Goal: Contribute content: Contribute content

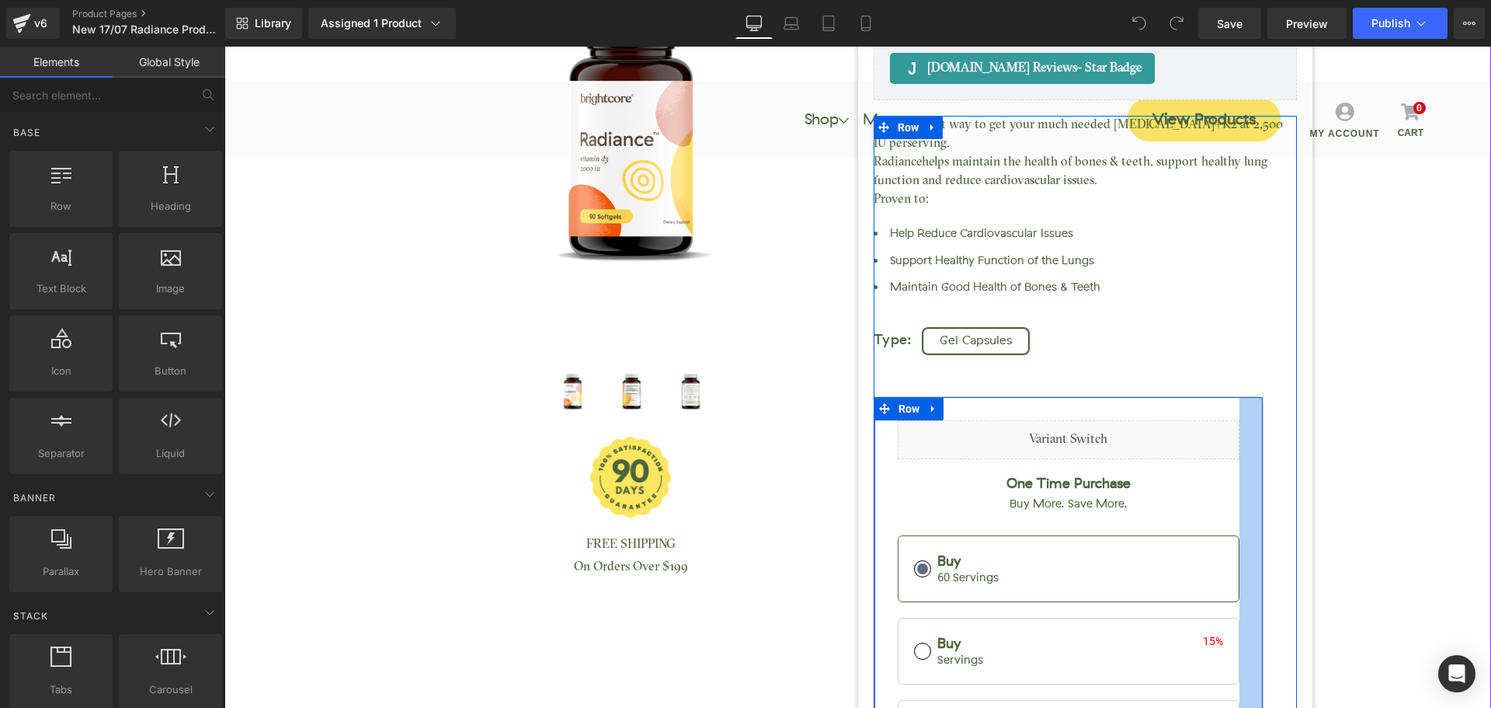
scroll to position [78, 0]
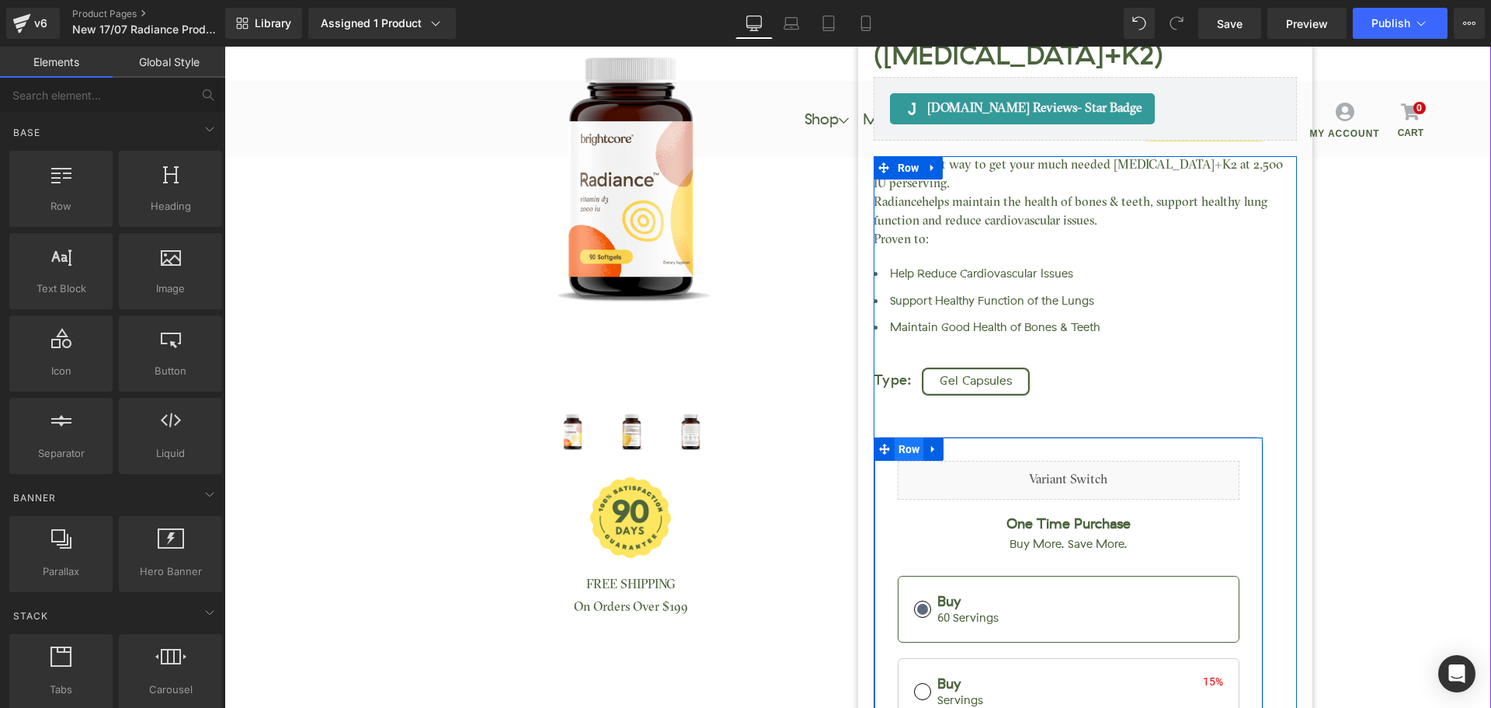
click at [898, 437] on span "Row" at bounding box center [910, 448] width 30 height 23
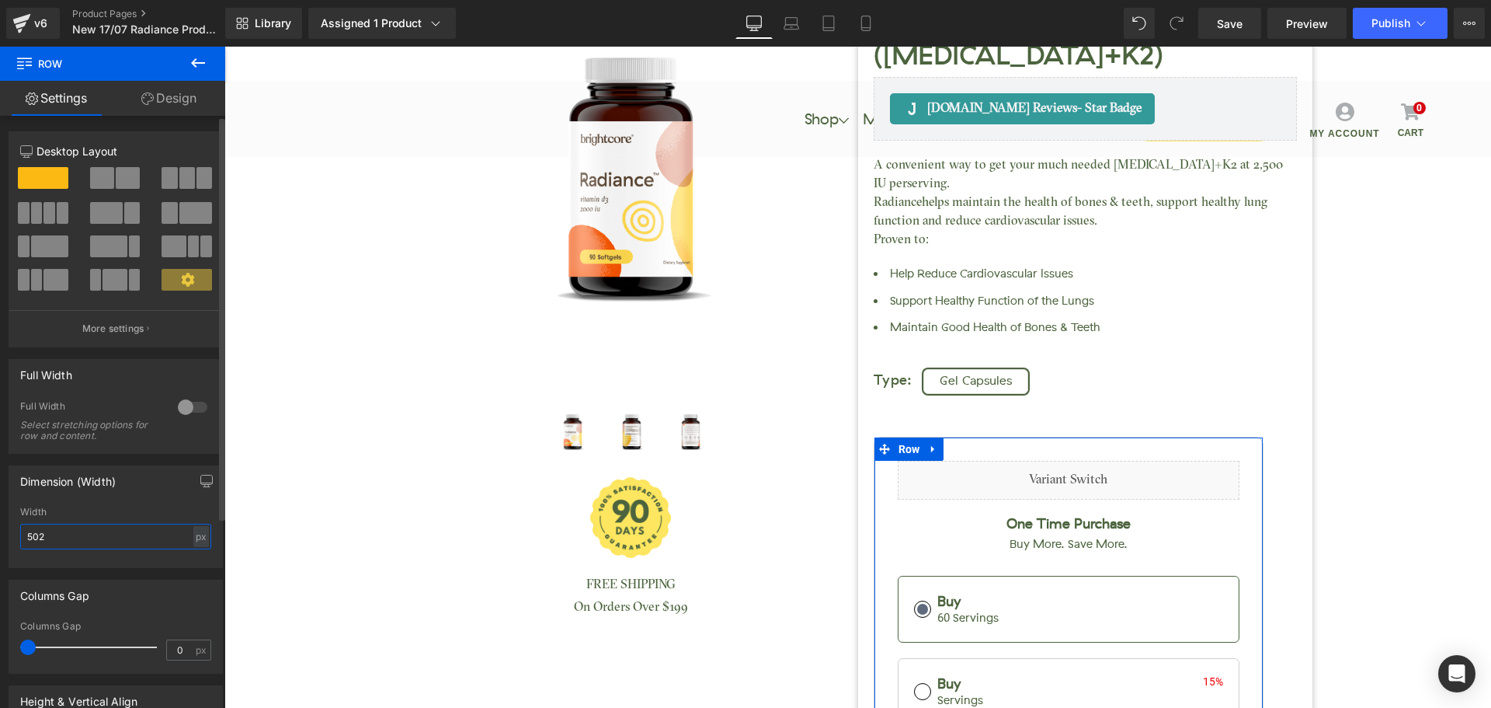
click at [47, 536] on input "502" at bounding box center [115, 537] width 191 height 26
type input "550"
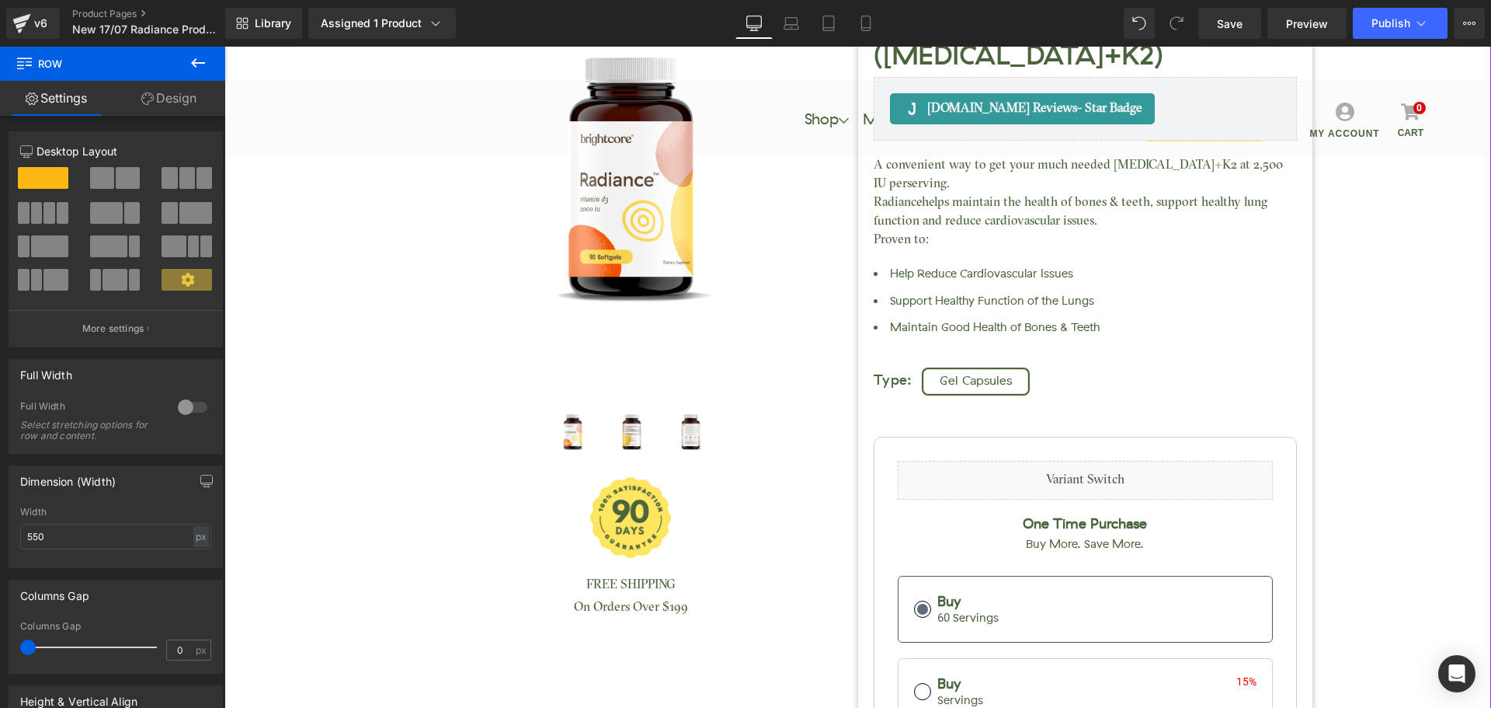
click at [1398, 403] on div "Radiance™ ([MEDICAL_DATA]+K2) (P) Title [DOMAIN_NAME] Reviews - Star Badge [DOM…" at bounding box center [857, 437] width 1251 height 1148
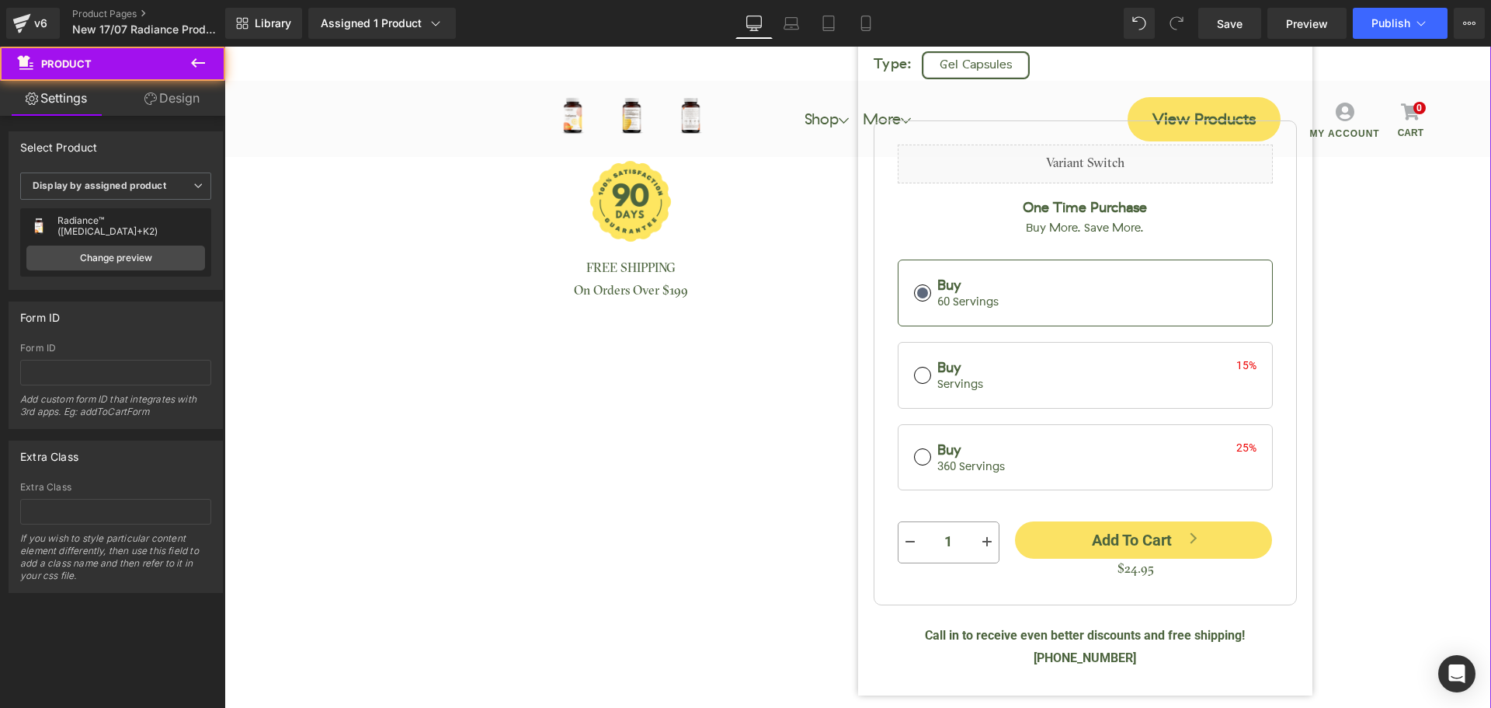
scroll to position [466, 0]
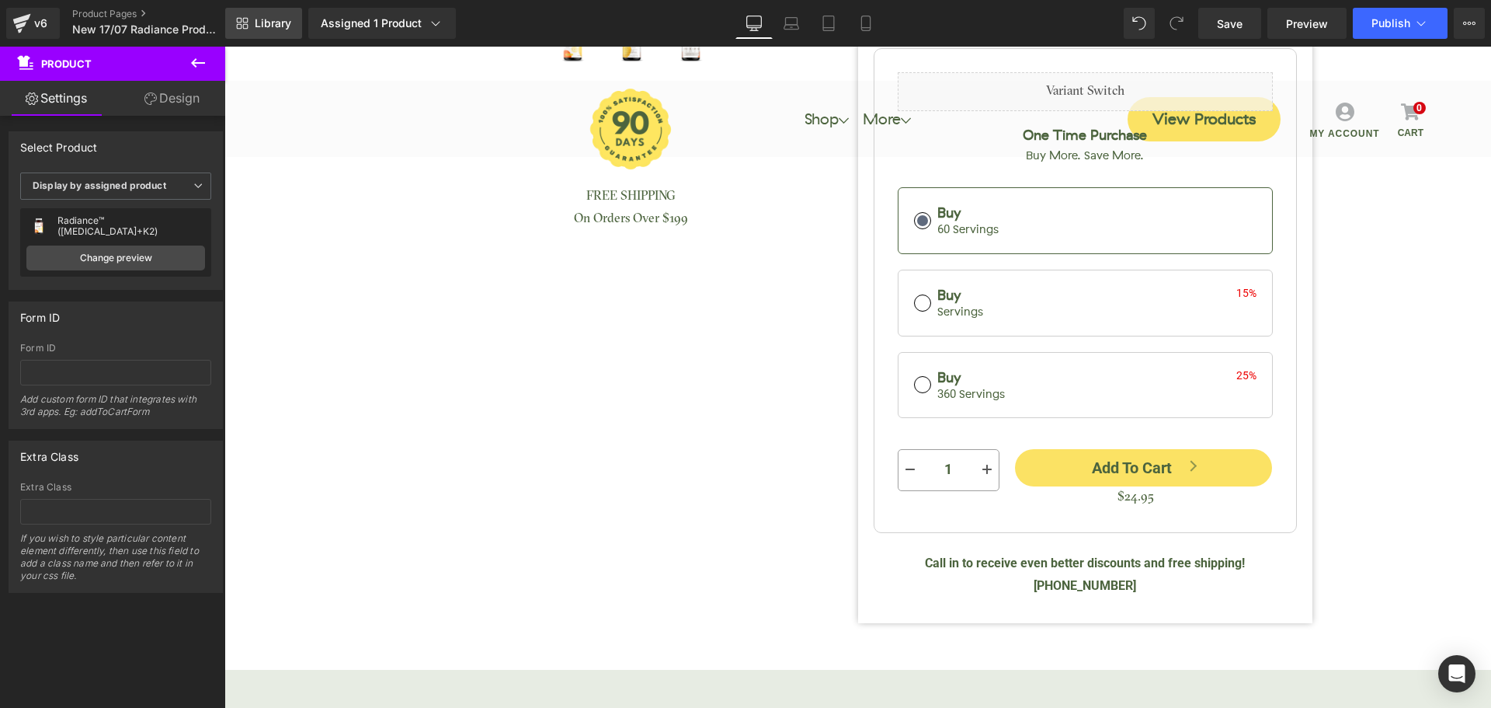
click at [263, 32] on link "Library" at bounding box center [263, 23] width 77 height 31
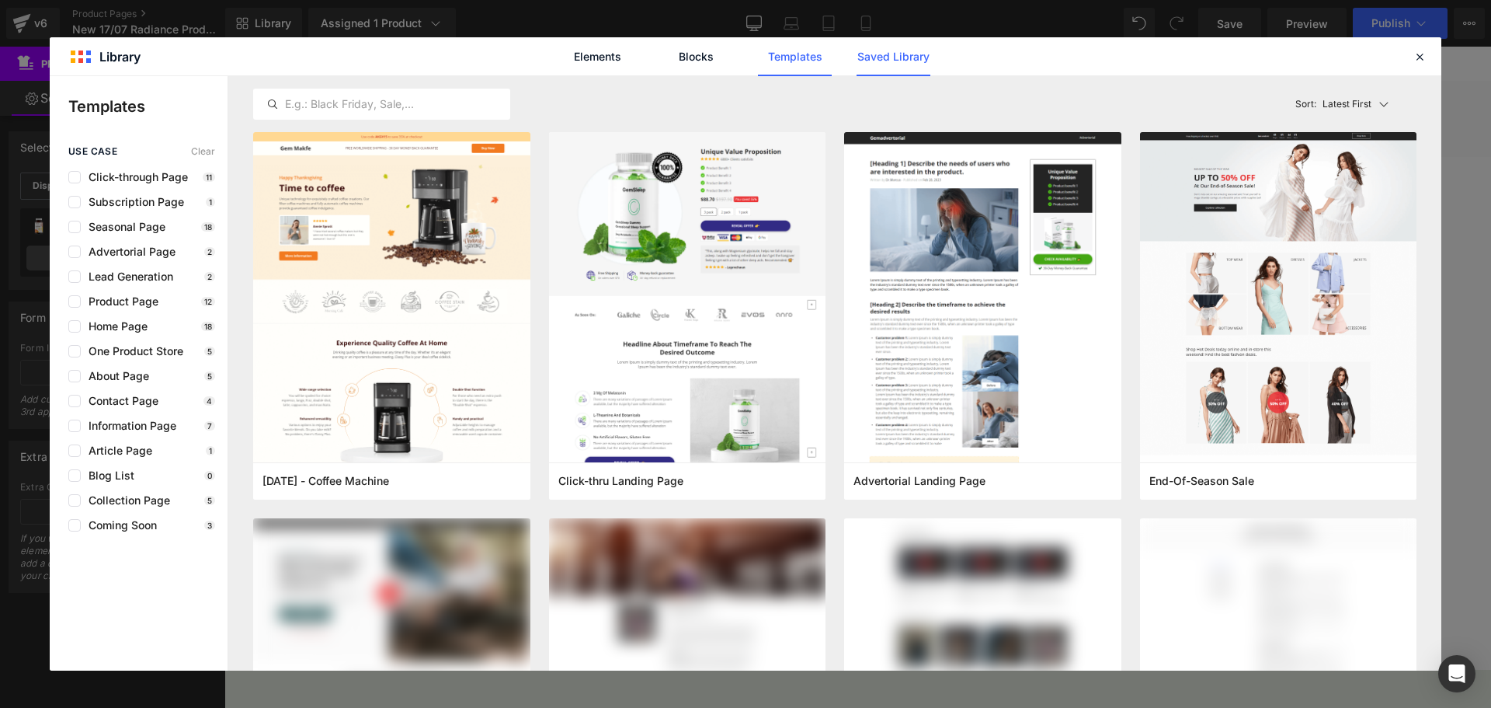
click at [889, 61] on link "Saved Library" at bounding box center [894, 56] width 74 height 39
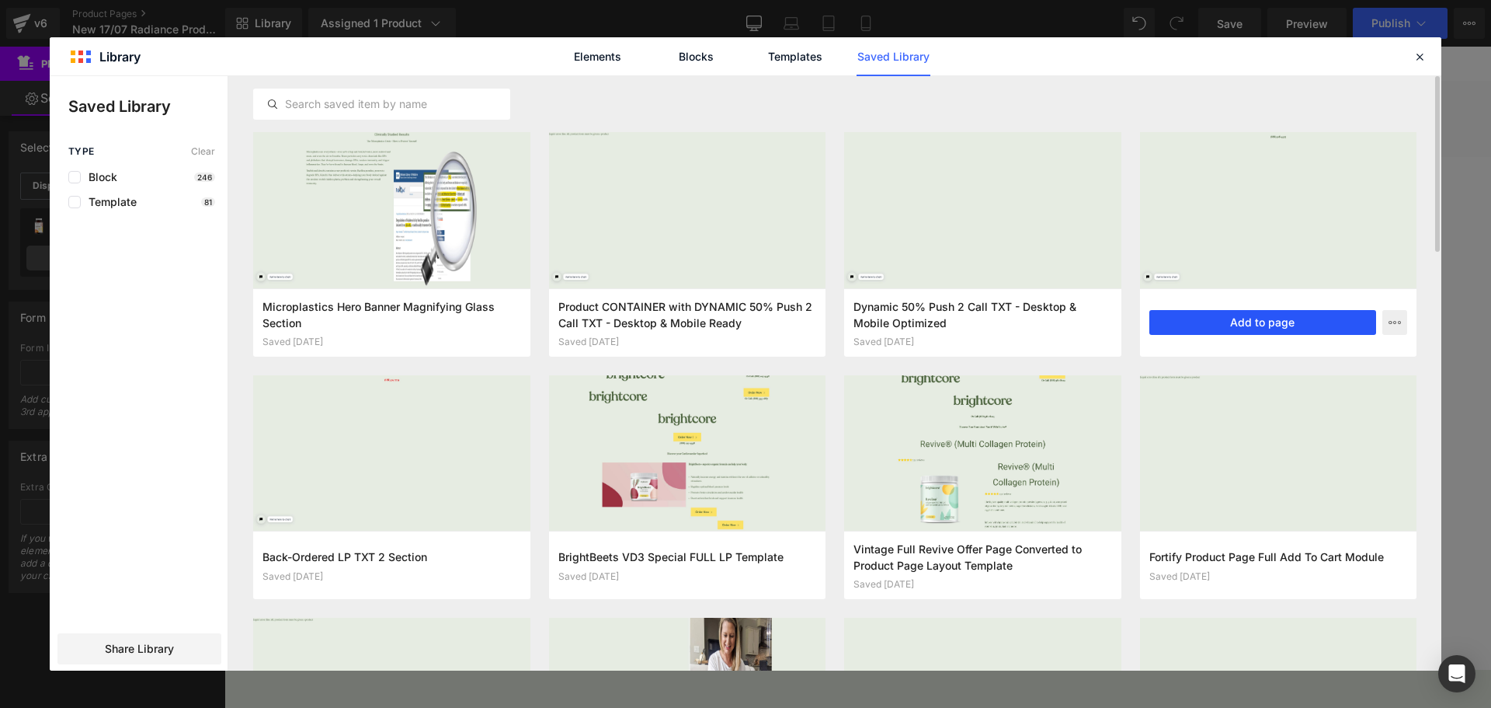
drag, startPoint x: 1220, startPoint y: 319, endPoint x: 996, endPoint y: 273, distance: 229.1
click at [0, 0] on button "Add to page" at bounding box center [0, 0] width 0 height 0
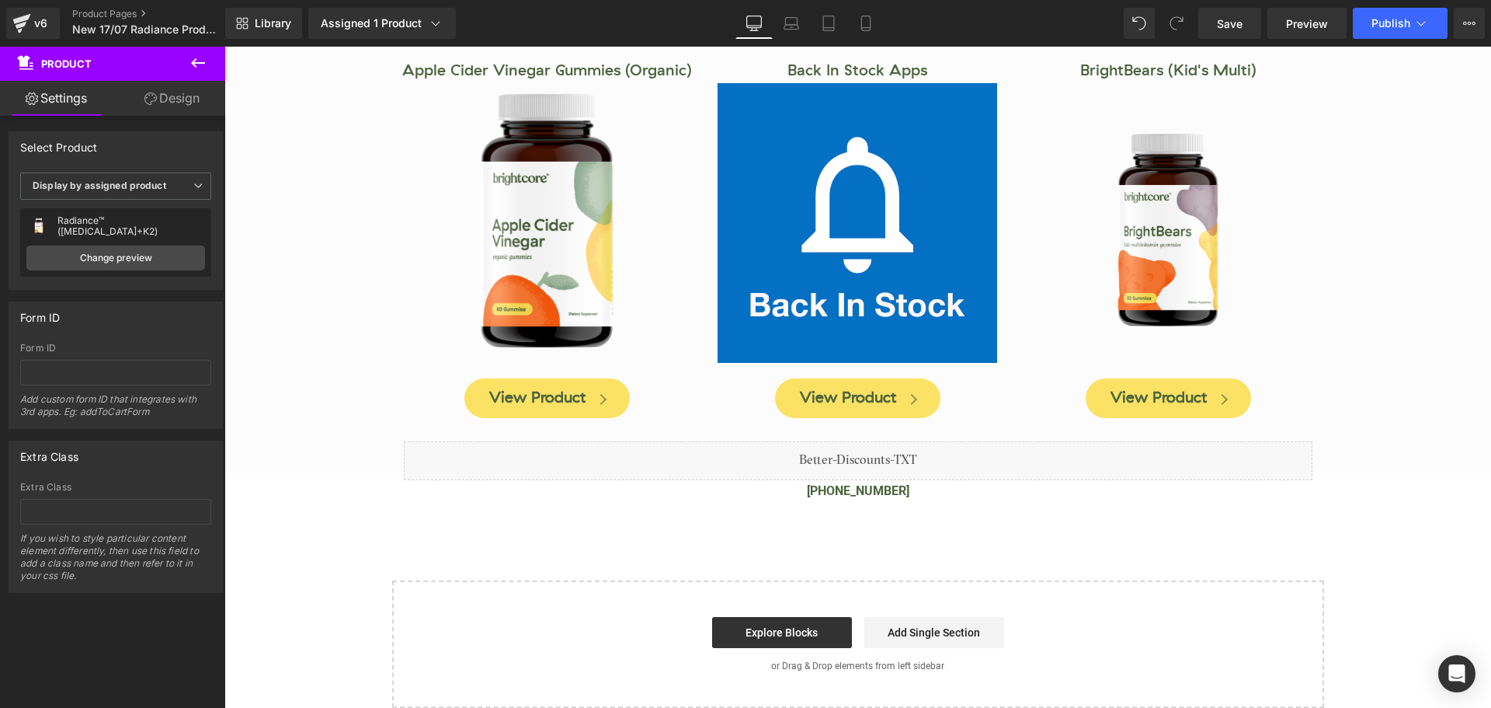
scroll to position [3086, 0]
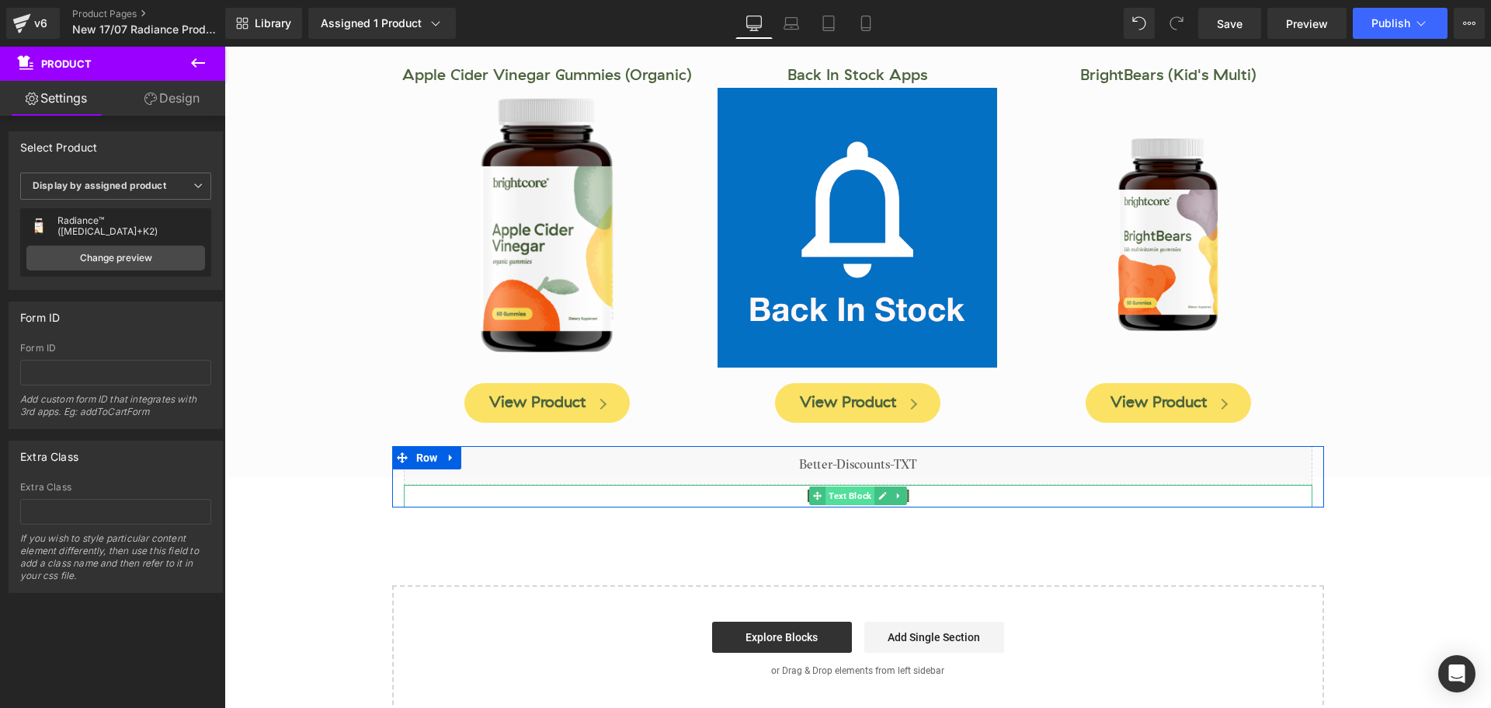
click at [854, 486] on span "Text Block" at bounding box center [850, 495] width 49 height 19
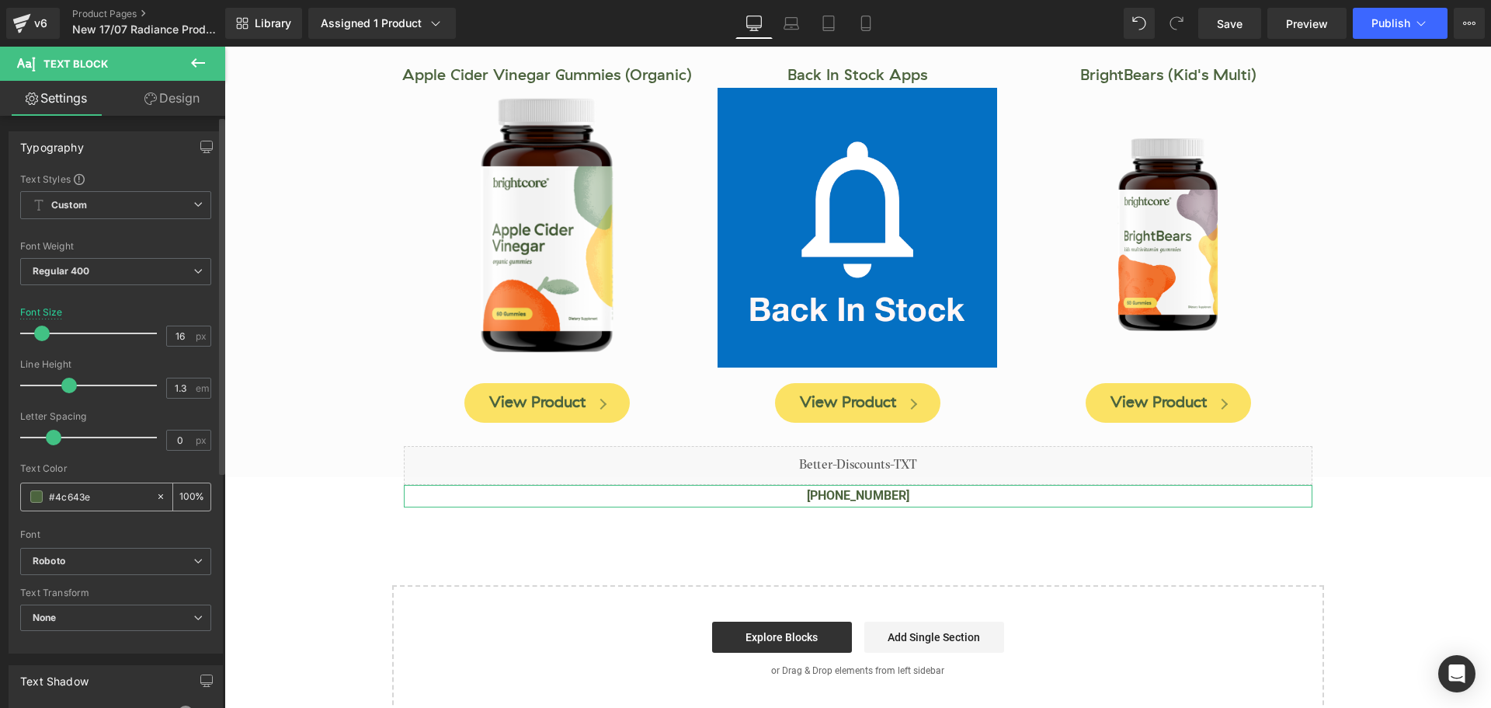
click at [69, 493] on input "#4c643e" at bounding box center [98, 496] width 99 height 17
type input "#f"
type input "0"
type input "#f82"
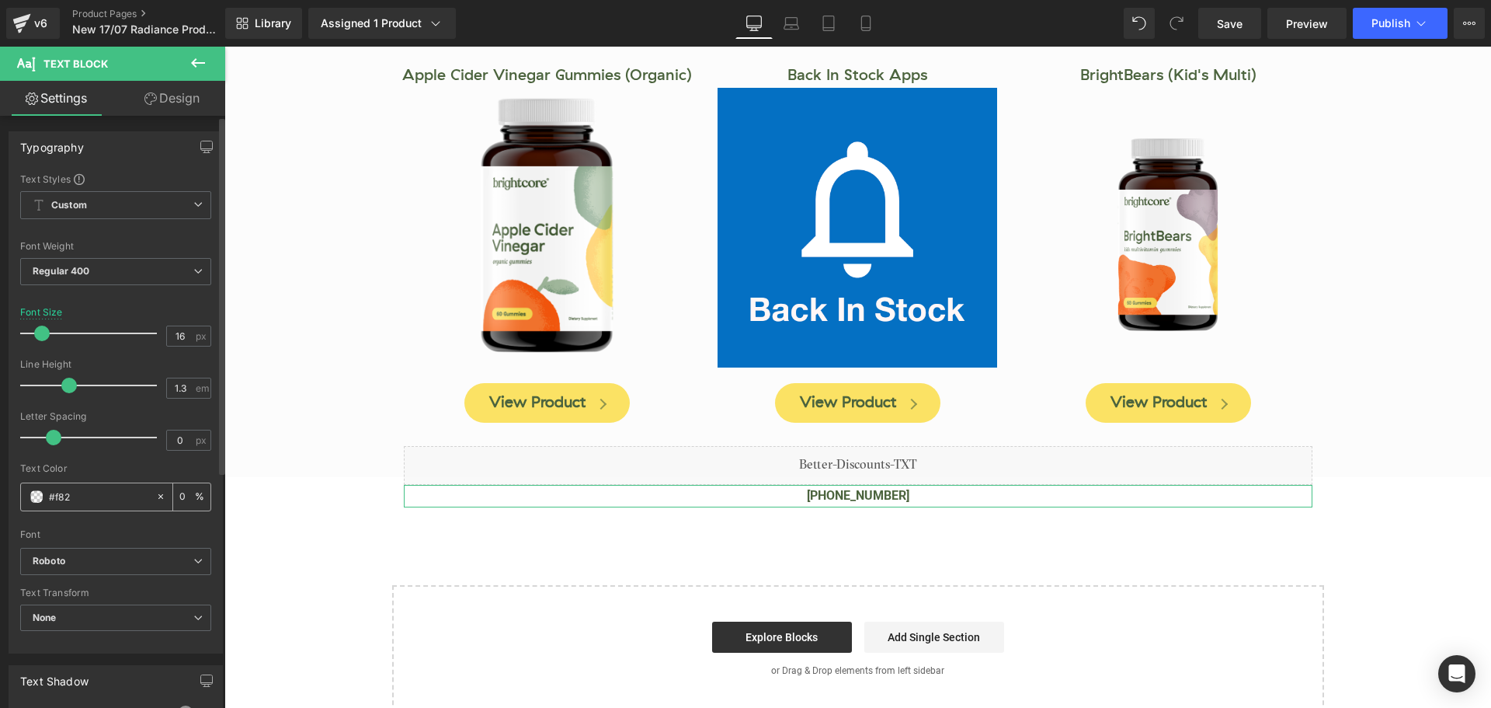
type input "100"
type input "#f8202"
type input "0"
type input "#f82020"
type input "100"
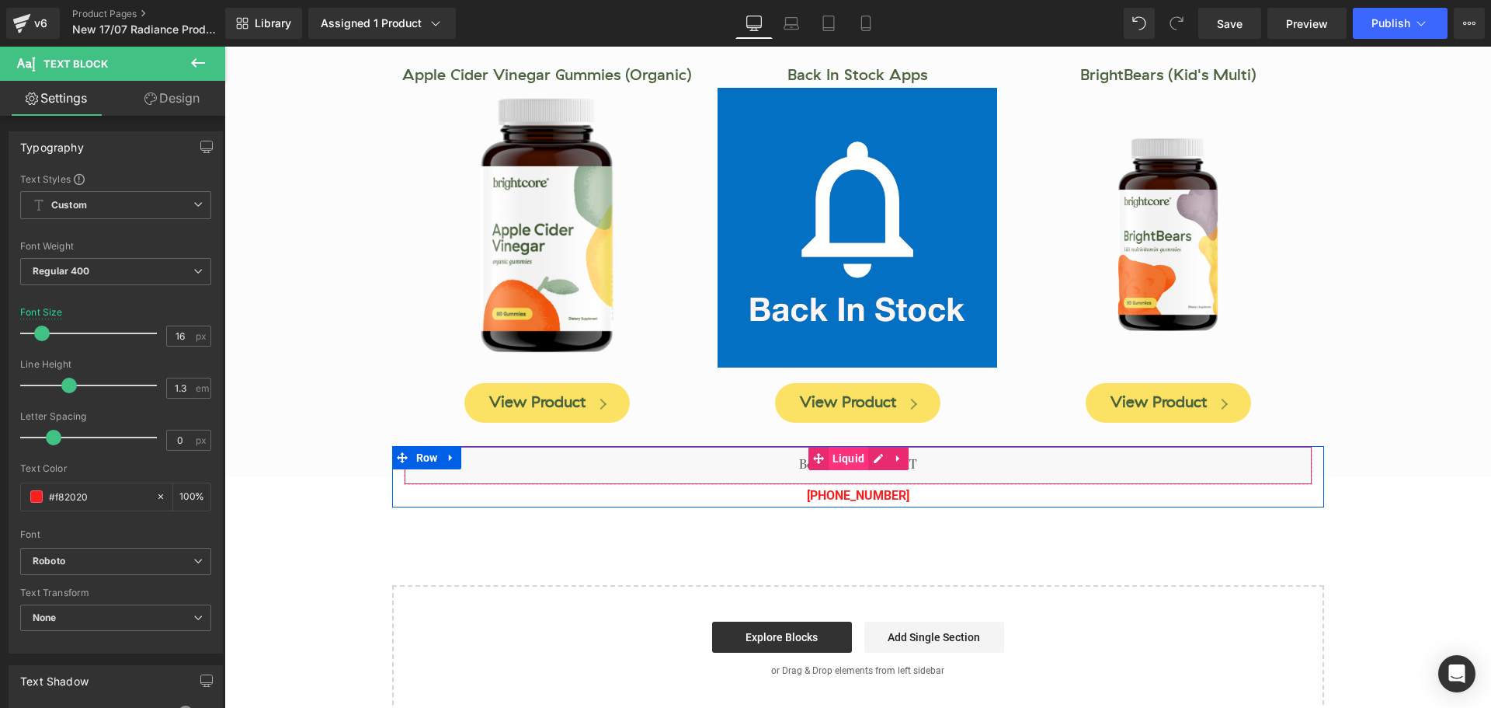
click at [856, 447] on span "Liquid" at bounding box center [849, 458] width 40 height 23
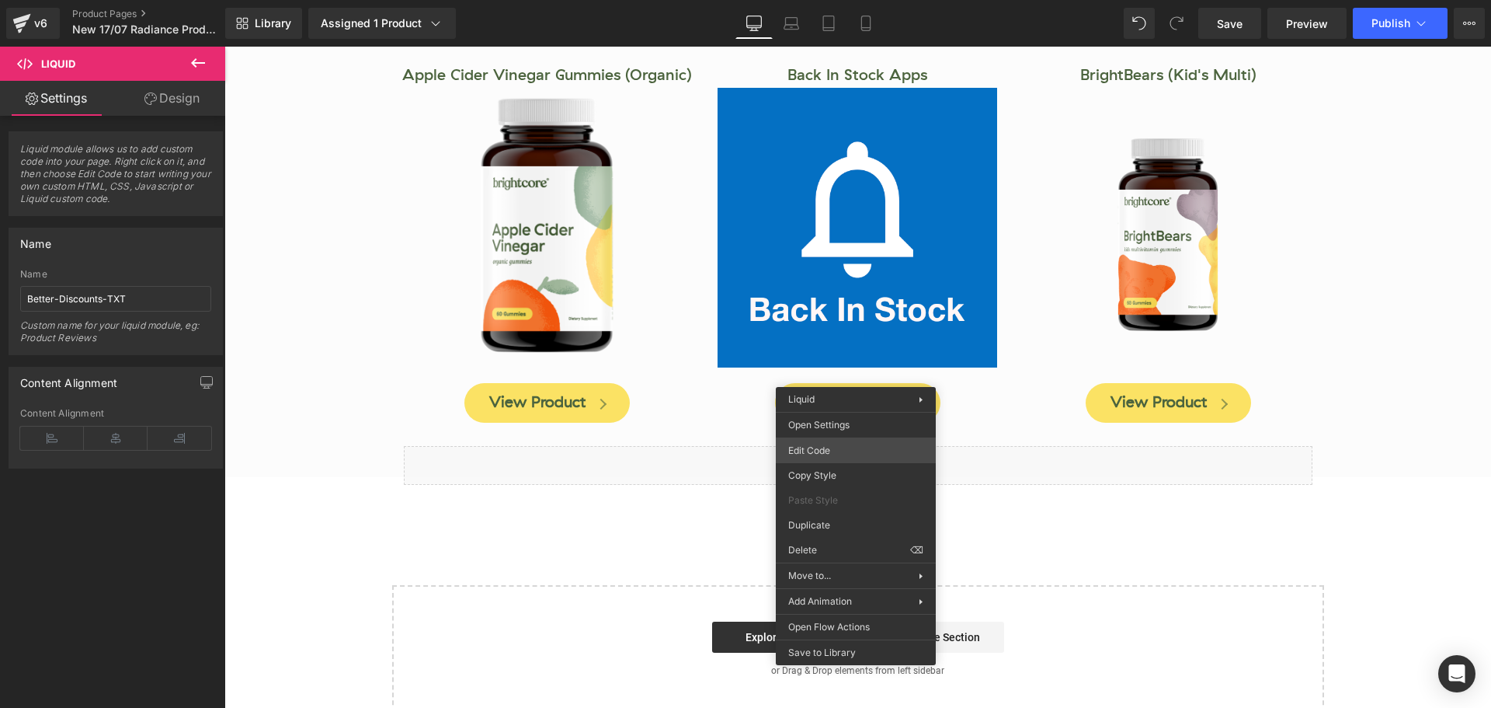
click at [828, 0] on div "Liquid You are previewing how the will restyle your page. You can not edit Elem…" at bounding box center [745, 0] width 1491 height 0
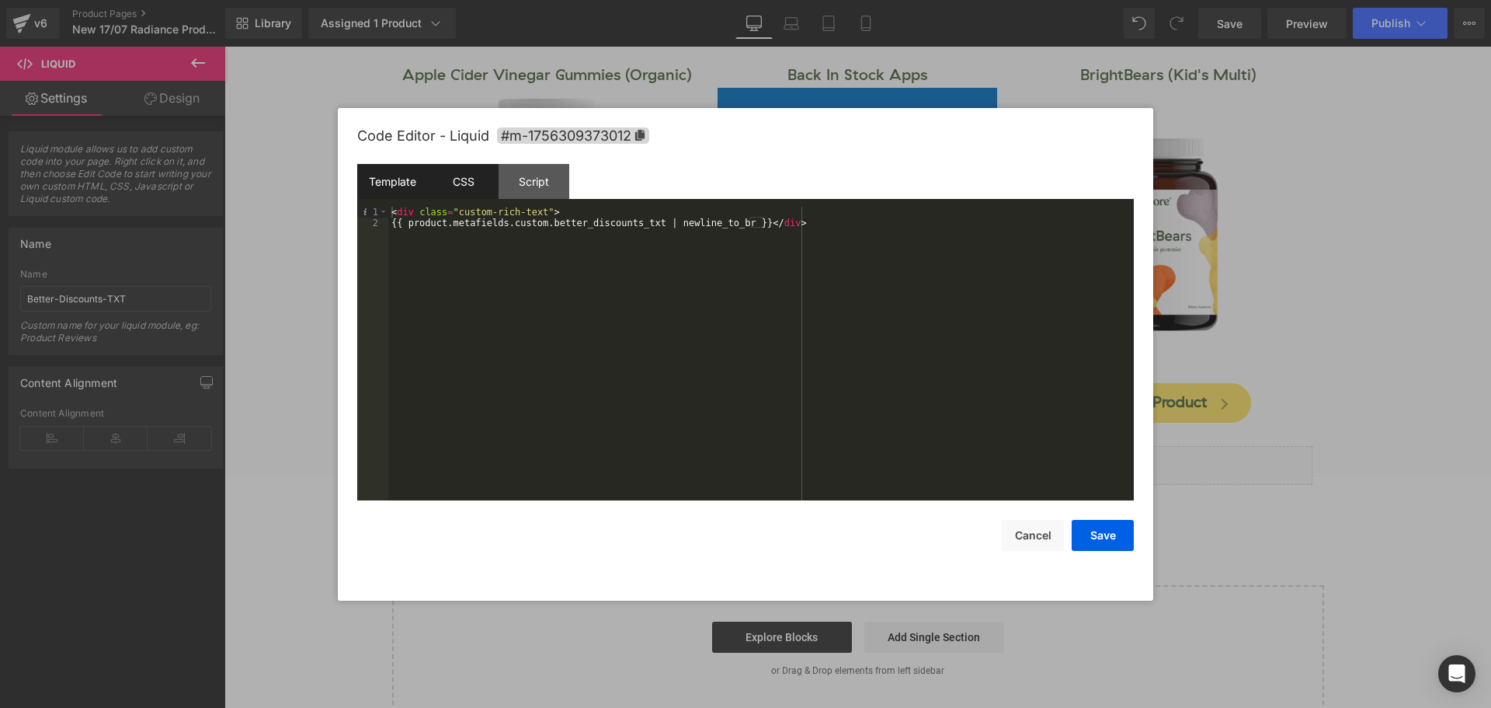
click at [474, 182] on div "CSS" at bounding box center [463, 181] width 71 height 35
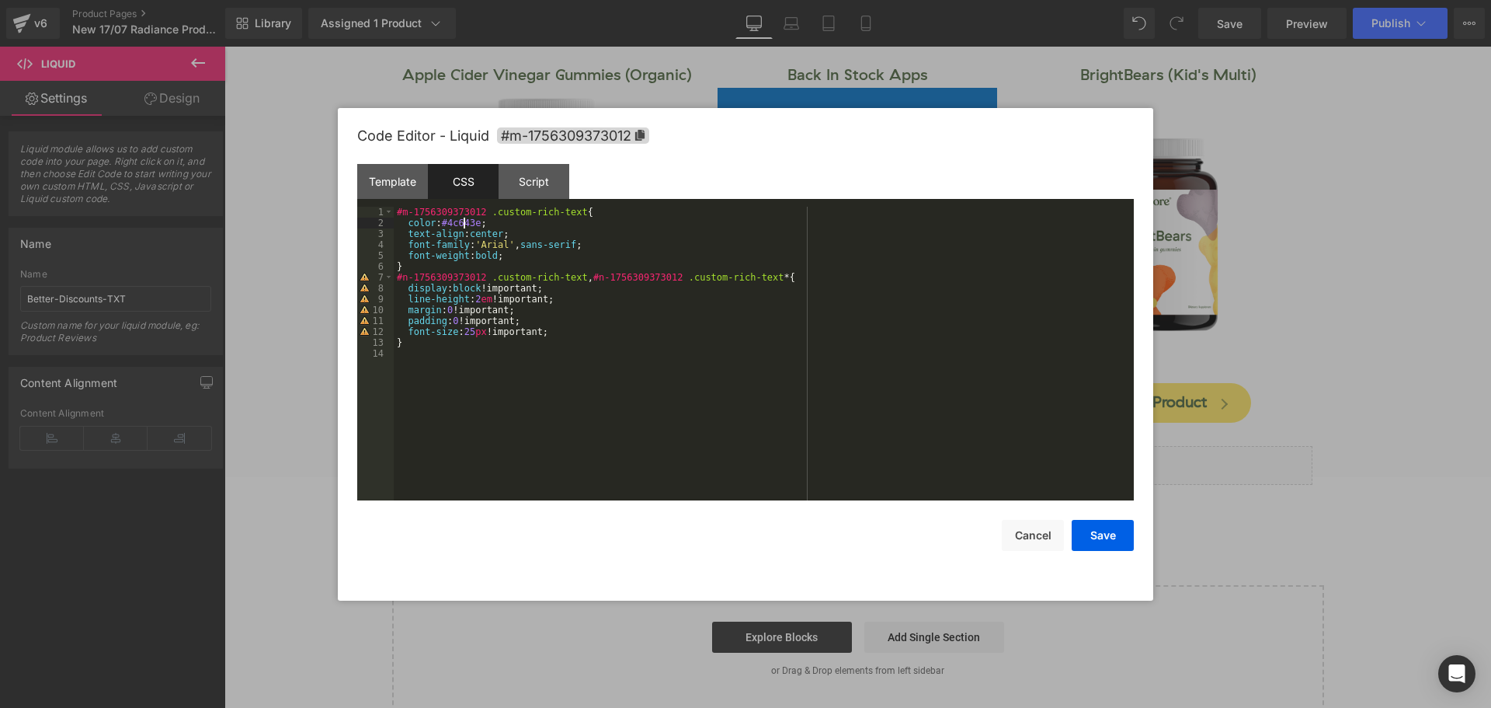
click at [466, 219] on div "#m-1756309373012 .custom-rich-text { color : #4c643e ; text-align : center ; fo…" at bounding box center [764, 364] width 740 height 315
drag, startPoint x: 1111, startPoint y: 546, endPoint x: 887, endPoint y: 497, distance: 229.0
click at [1111, 546] on button "Save" at bounding box center [1103, 535] width 62 height 31
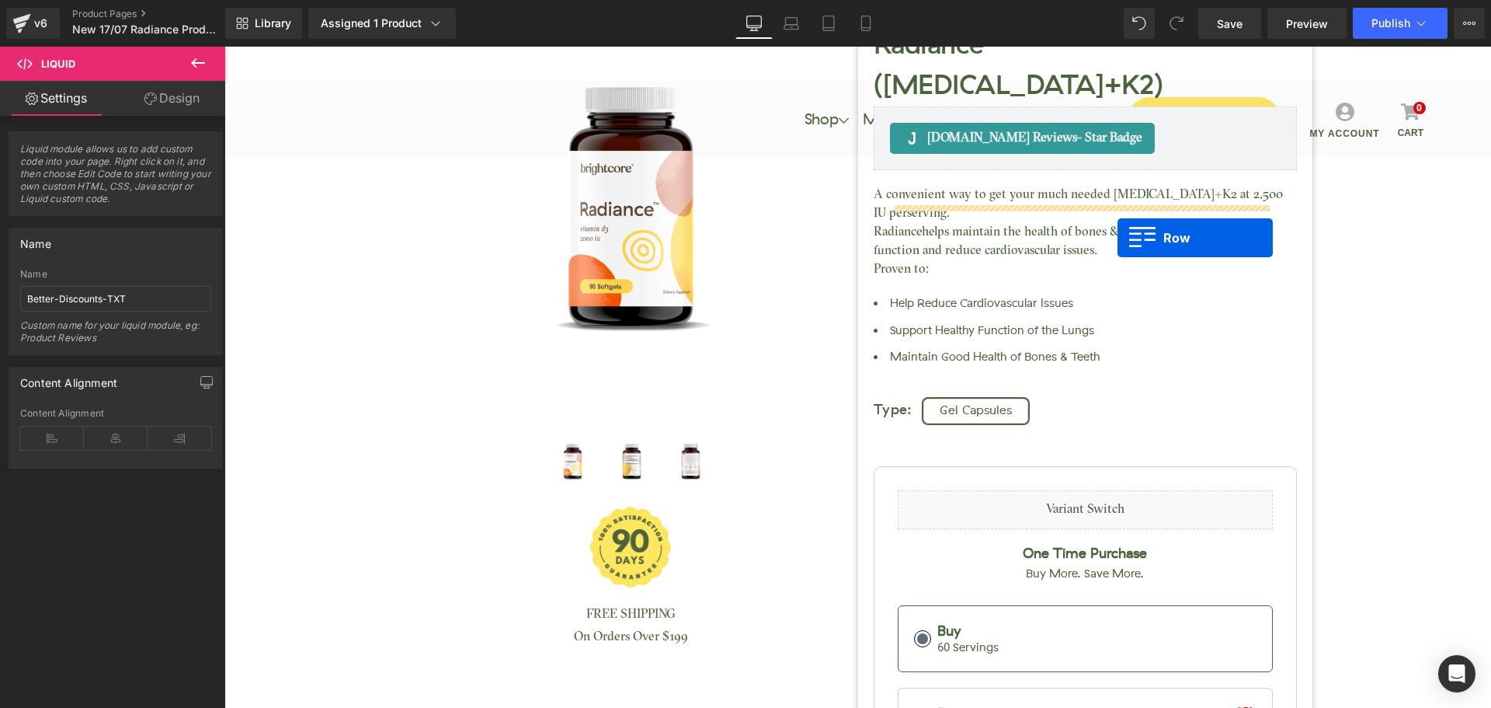
scroll to position [466, 0]
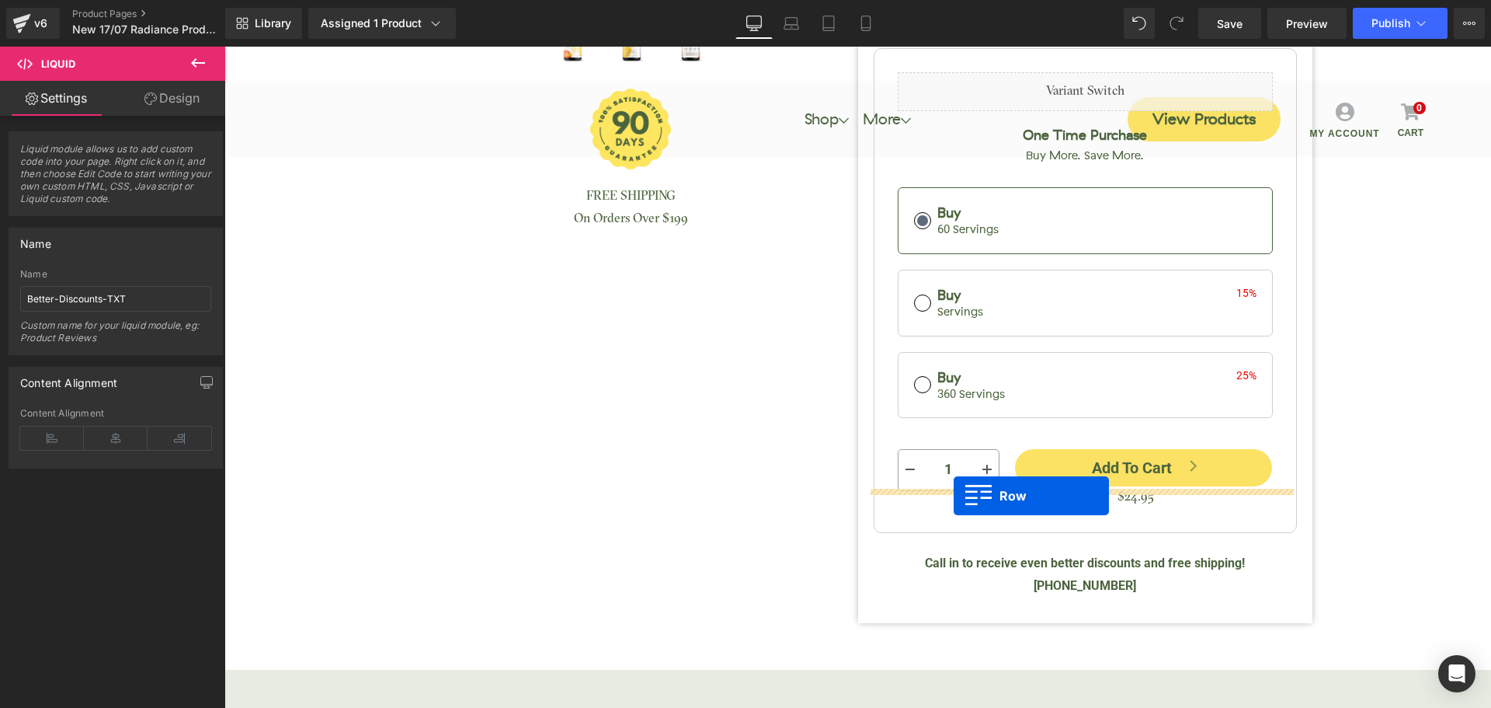
drag, startPoint x: 398, startPoint y: 371, endPoint x: 954, endPoint y: 496, distance: 570.0
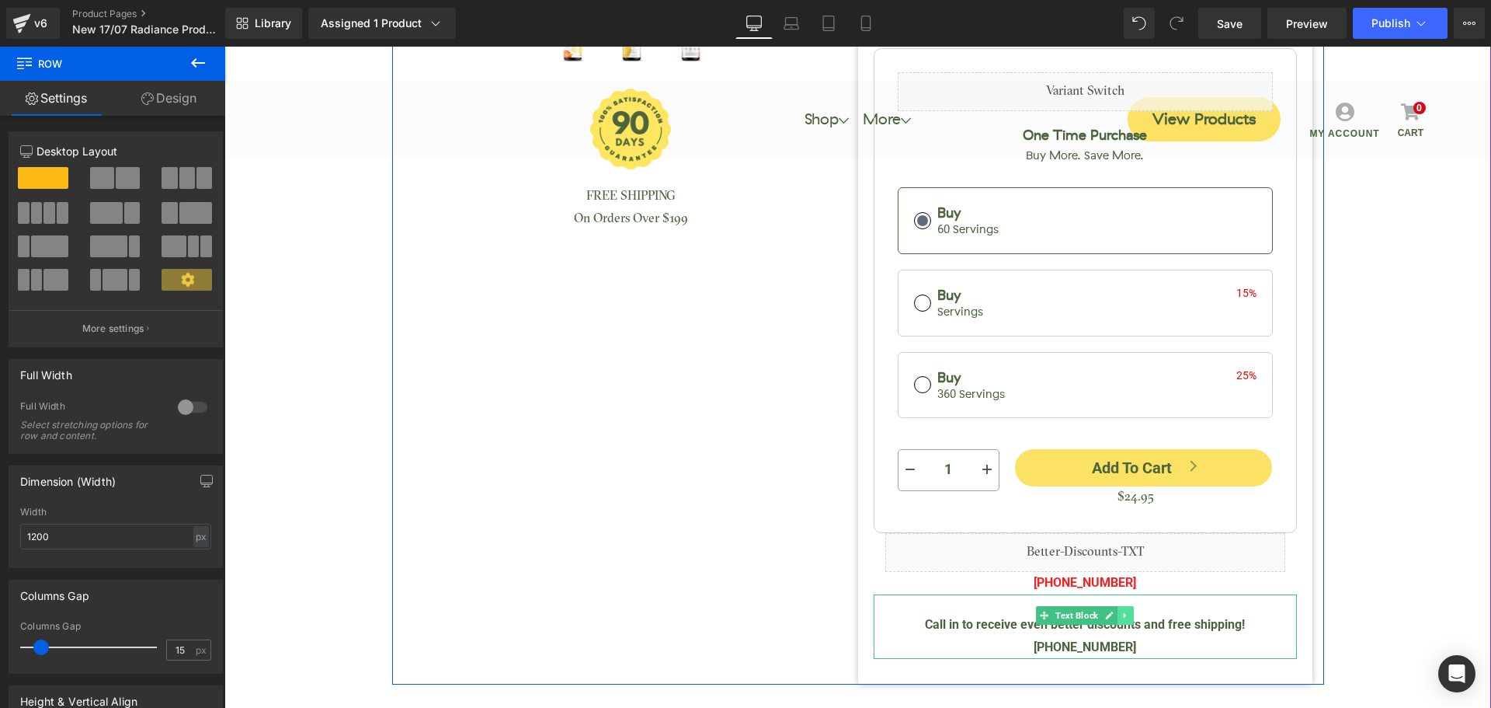
click at [1121, 606] on link at bounding box center [1126, 615] width 16 height 19
click at [1129, 611] on icon at bounding box center [1133, 615] width 9 height 9
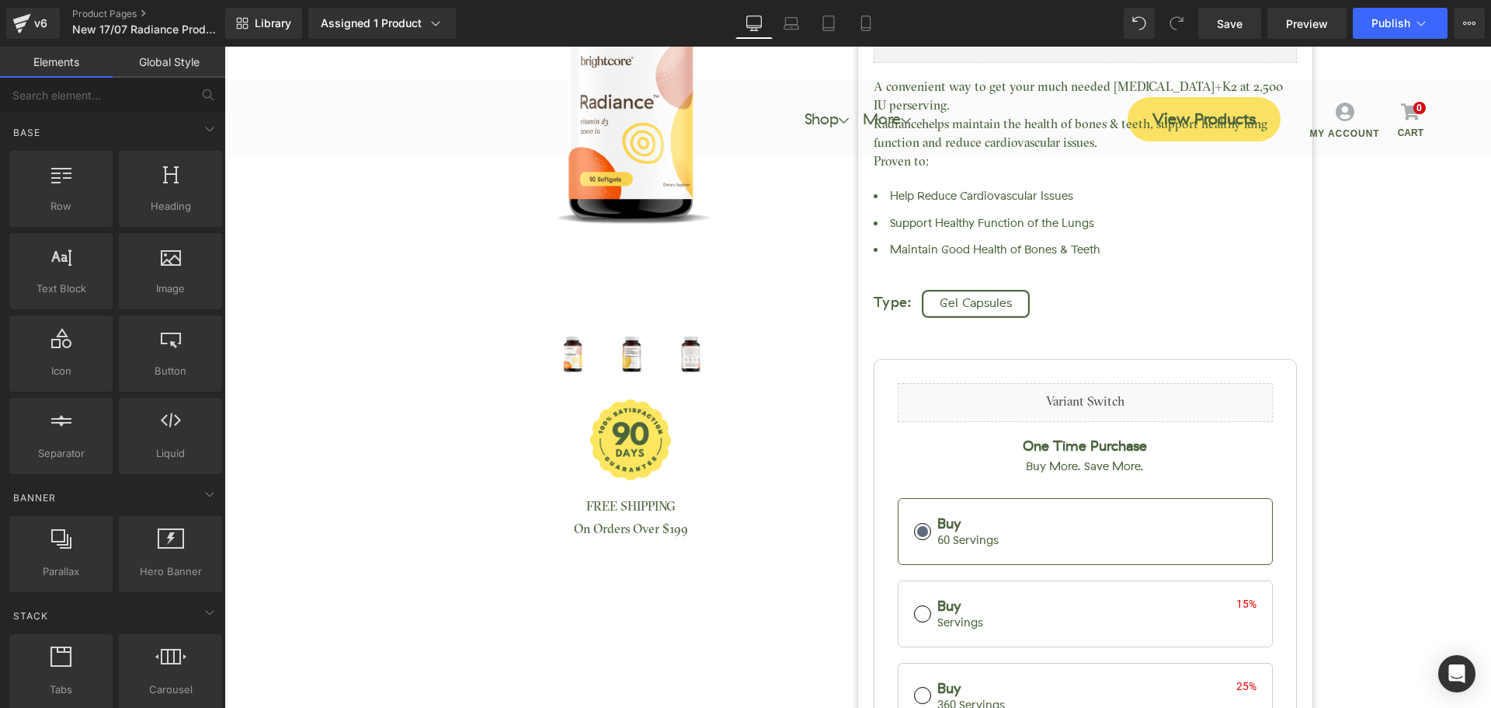
scroll to position [0, 0]
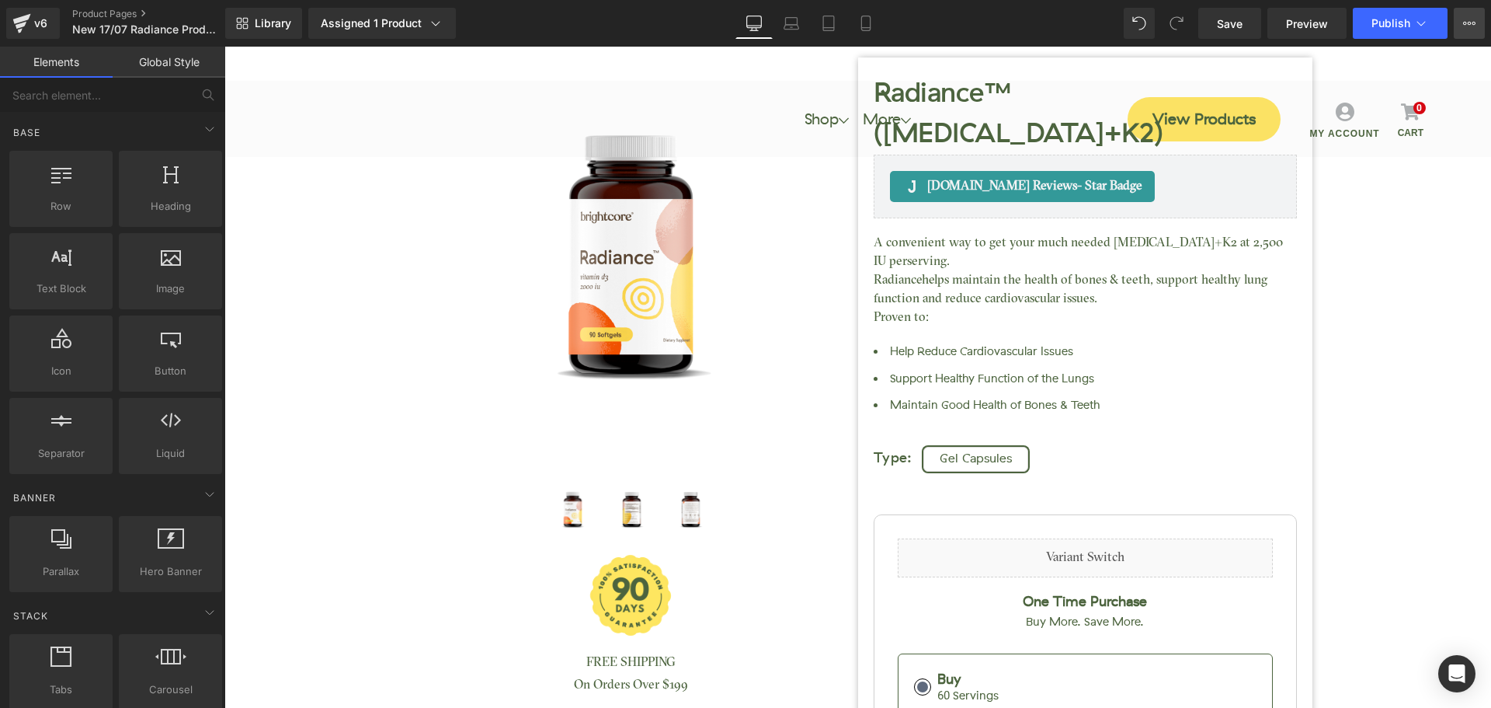
click at [1468, 24] on icon at bounding box center [1470, 23] width 4 height 3
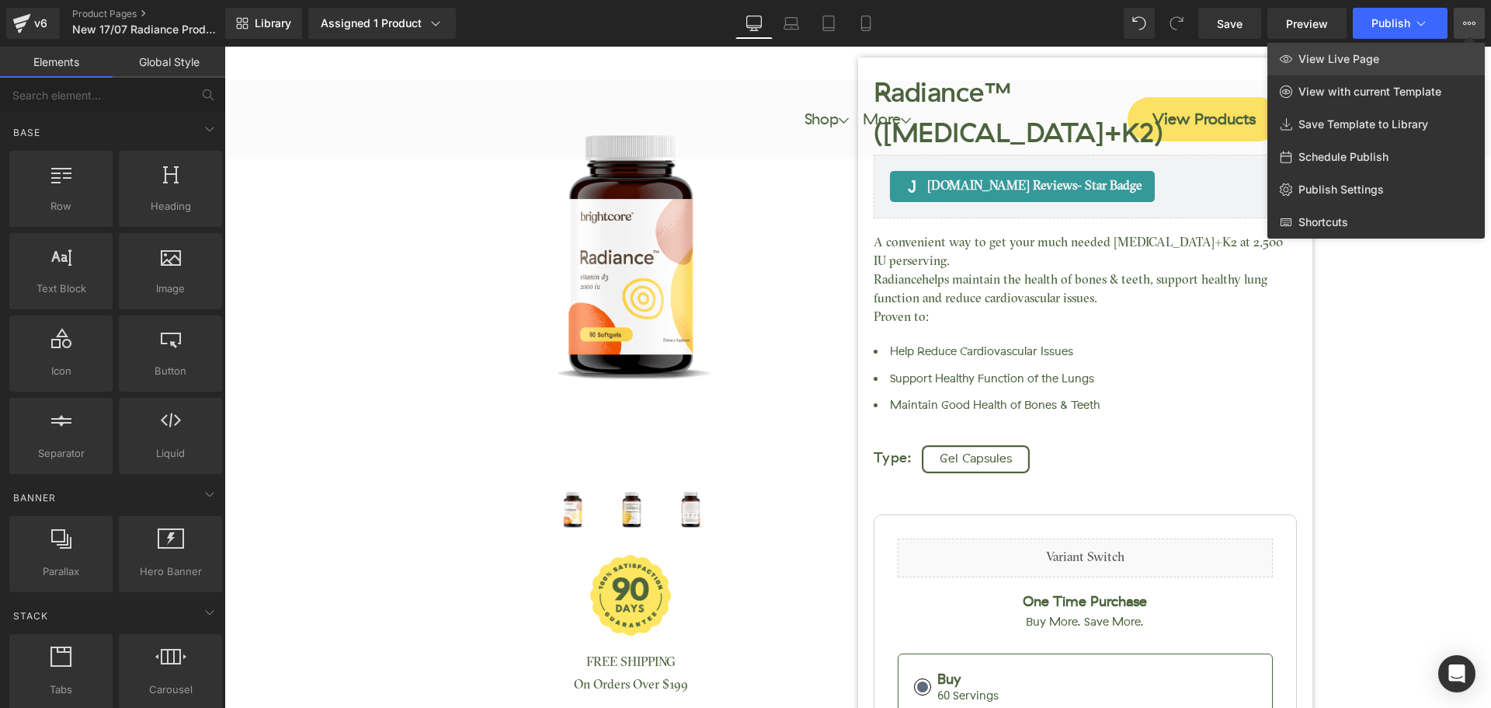
click at [1416, 49] on link "View Live Page" at bounding box center [1376, 59] width 217 height 33
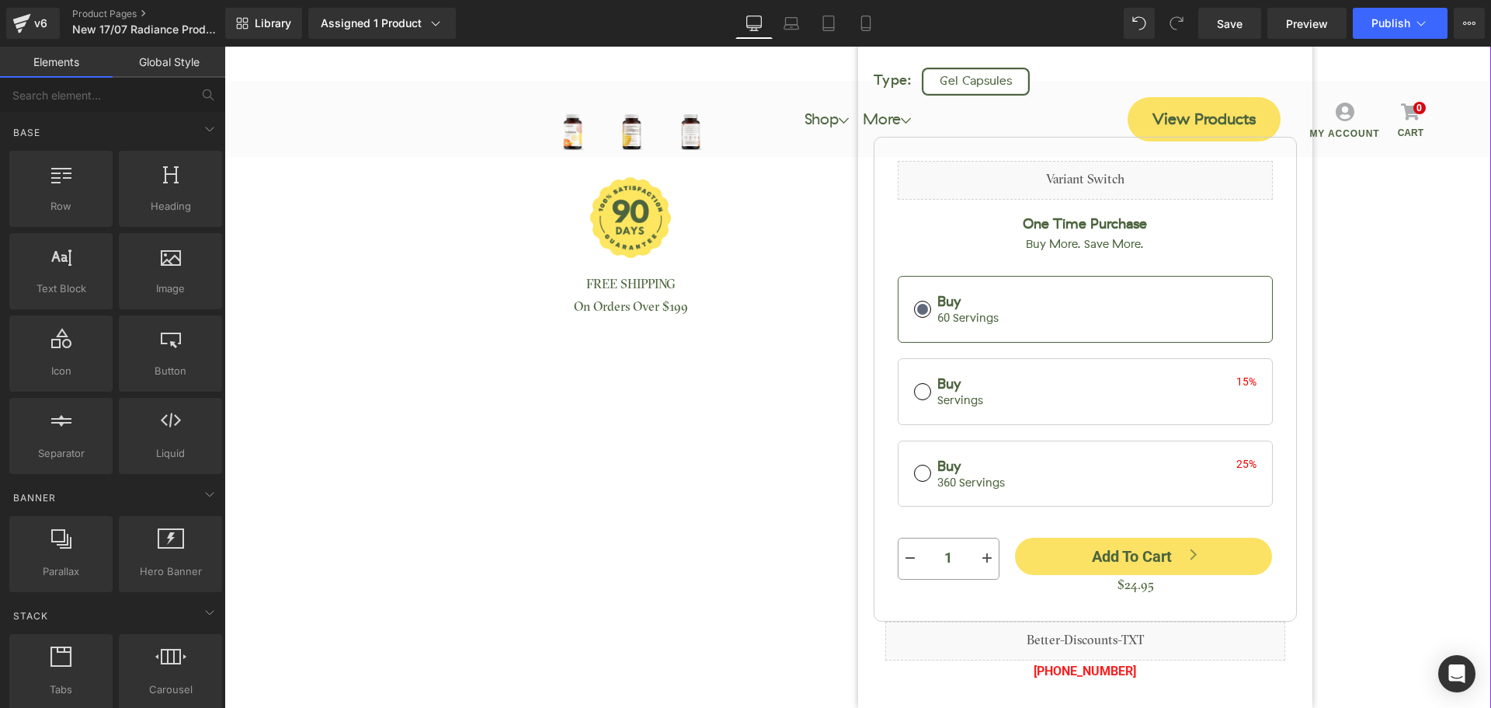
scroll to position [466, 0]
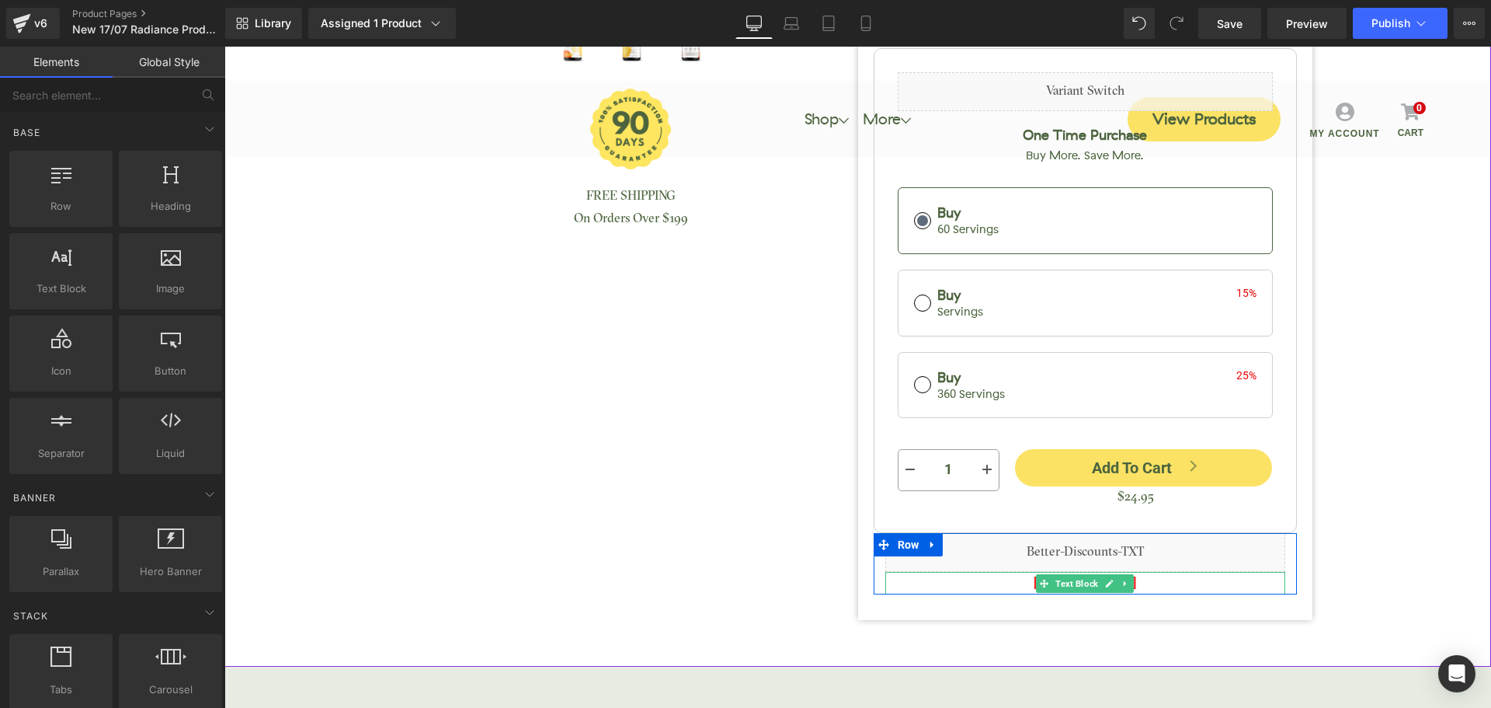
click at [1146, 572] on p "[PHONE_NUMBER]" at bounding box center [1086, 583] width 400 height 23
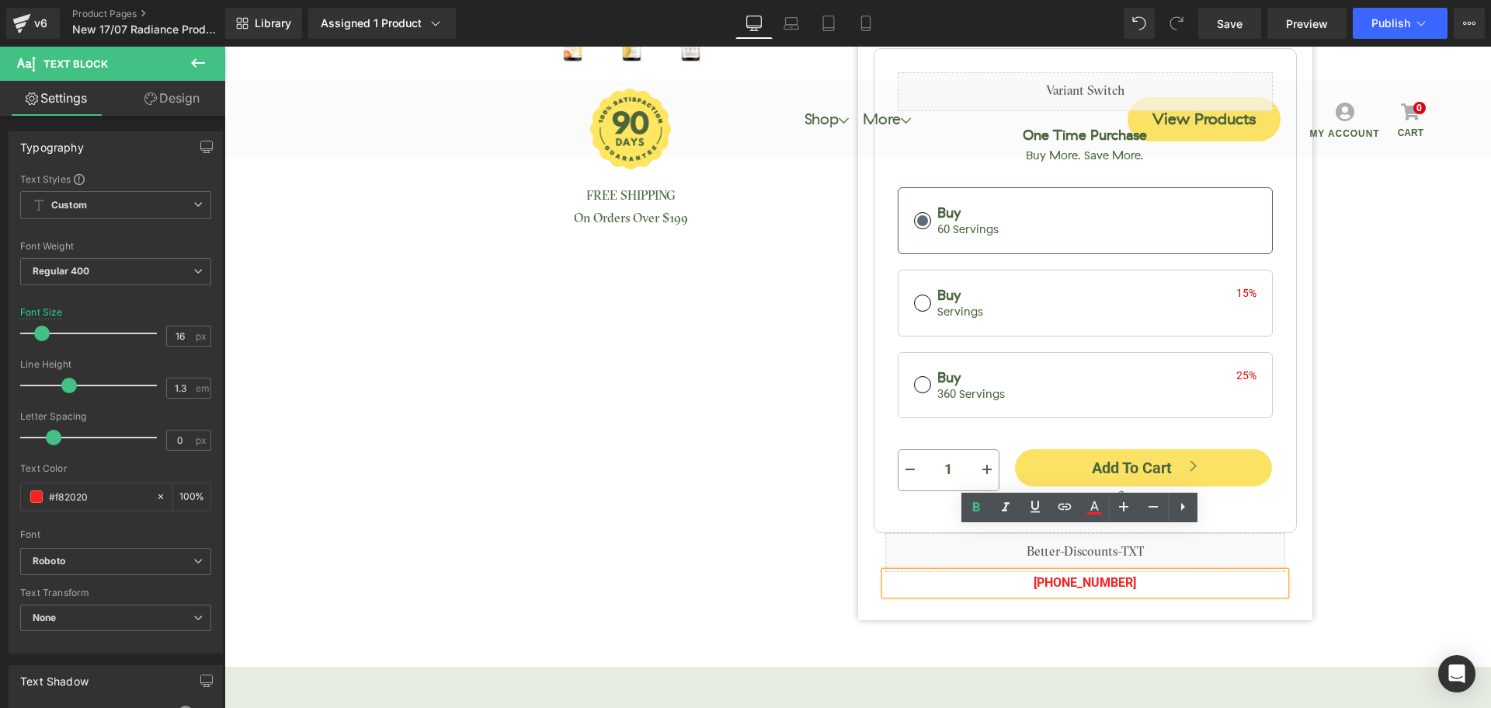
click at [1147, 588] on div "Radiance™ ([MEDICAL_DATA]+K2) (P) Title" at bounding box center [857, 71] width 1267 height 1192
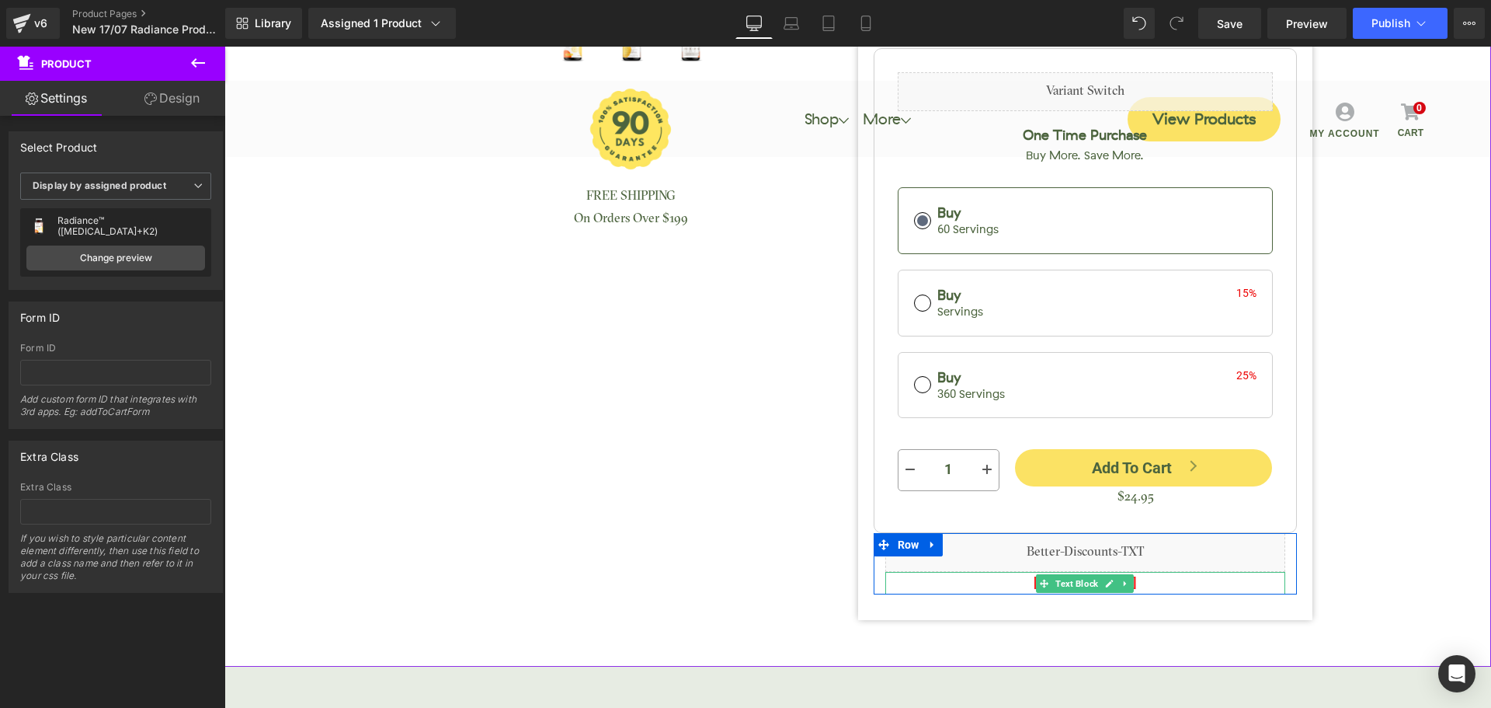
click at [1184, 572] on p "[PHONE_NUMBER]" at bounding box center [1086, 583] width 400 height 23
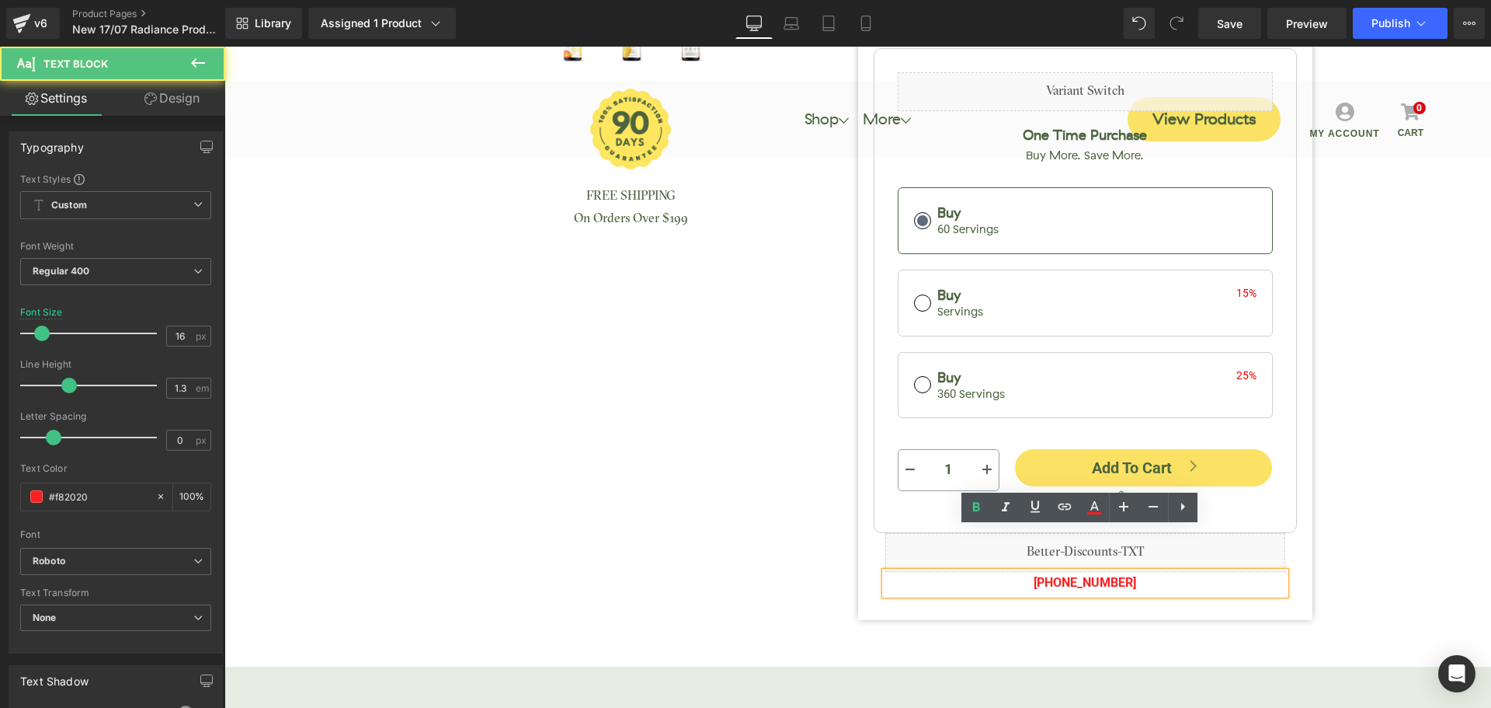
drag, startPoint x: 1069, startPoint y: 540, endPoint x: 1172, endPoint y: 539, distance: 103.3
click at [1172, 572] on p "[PHONE_NUMBER]" at bounding box center [1086, 583] width 400 height 23
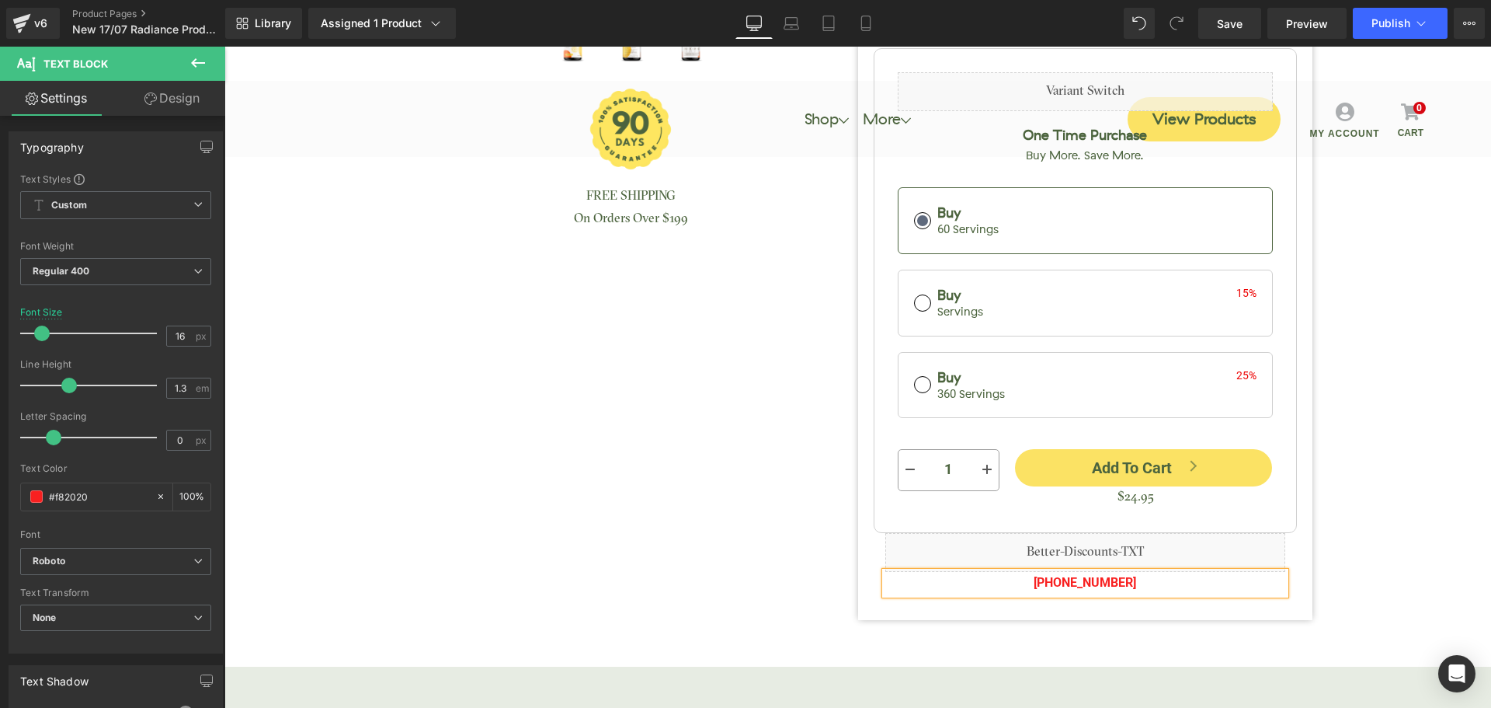
click at [1431, 445] on div "Radiance™ ([MEDICAL_DATA]+K2) (P) Title [DOMAIN_NAME] Reviews - Star Badge [DOM…" at bounding box center [857, 47] width 1251 height 1145
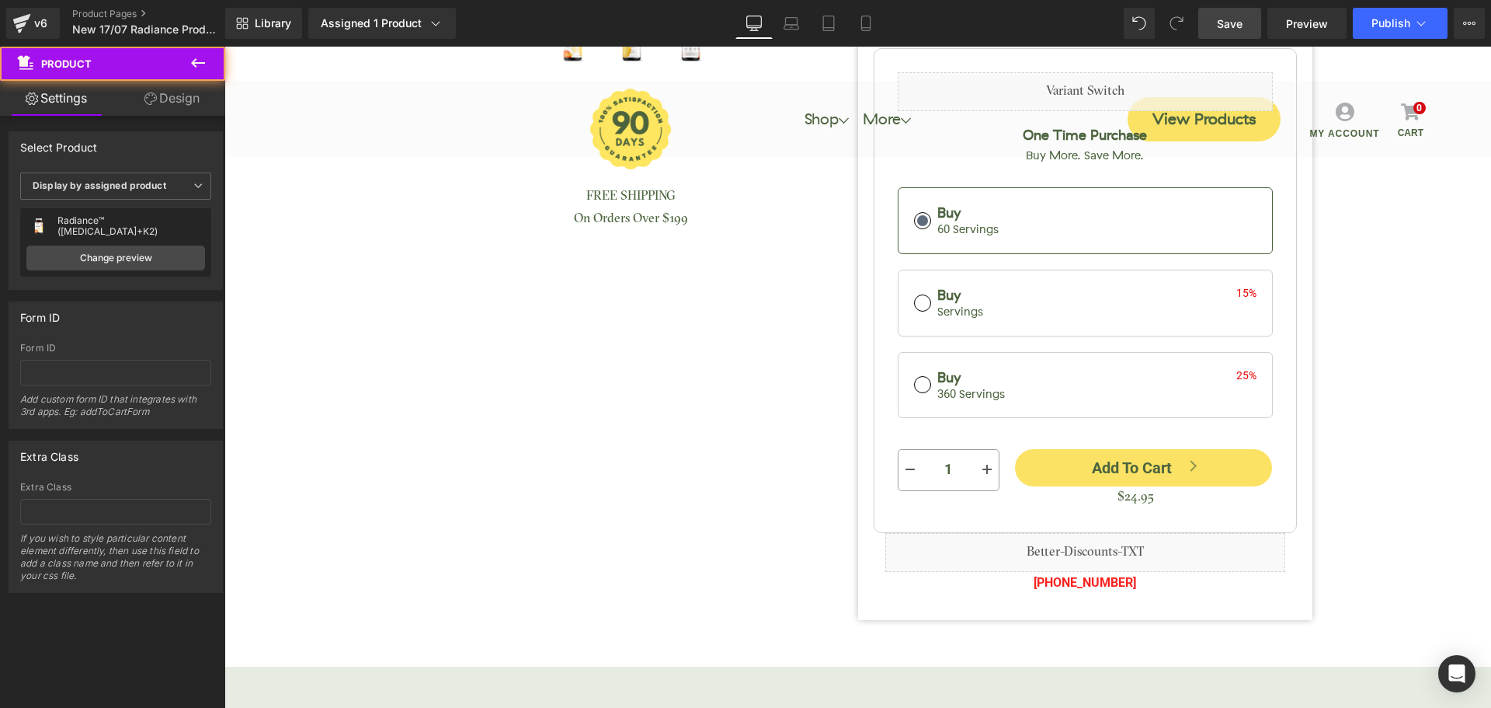
click at [1218, 24] on link "Save" at bounding box center [1230, 23] width 63 height 31
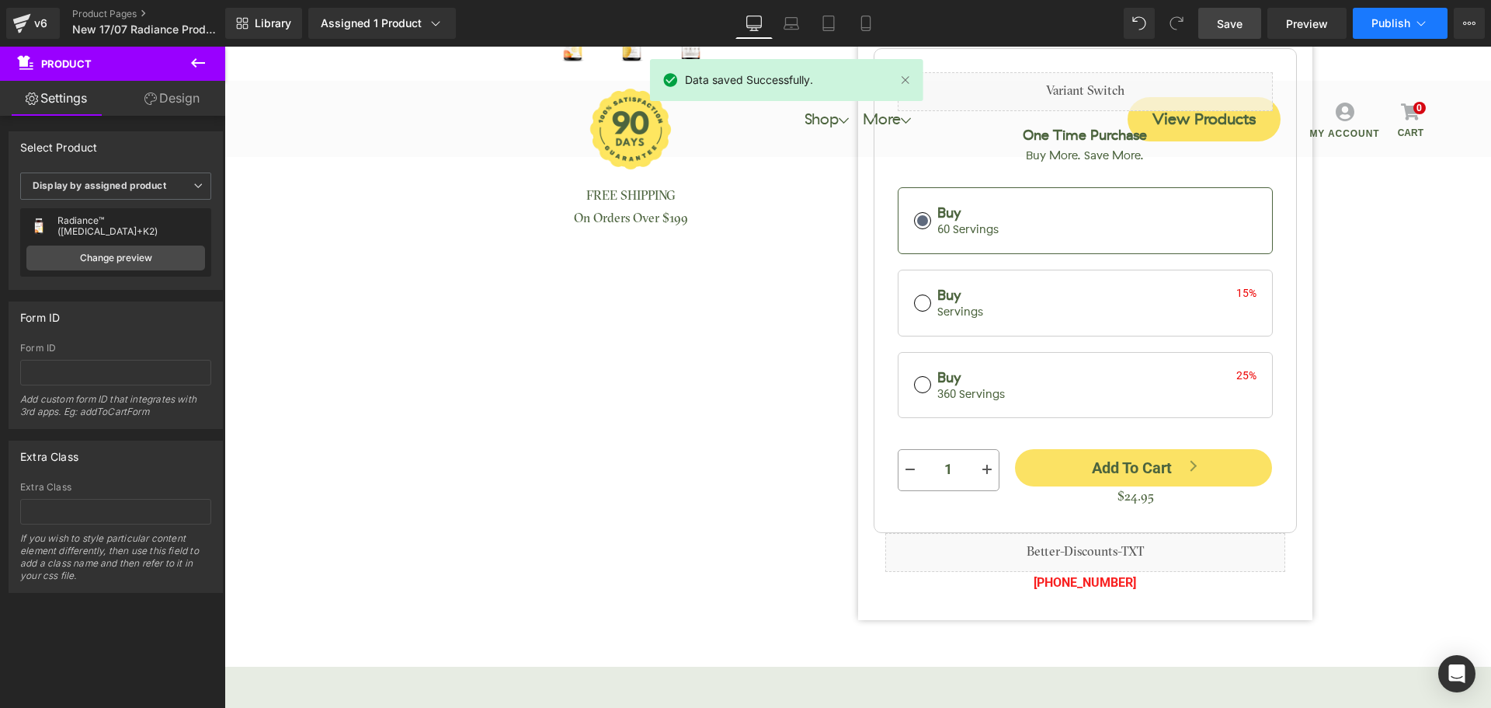
click at [1380, 26] on span "Publish" at bounding box center [1391, 23] width 39 height 12
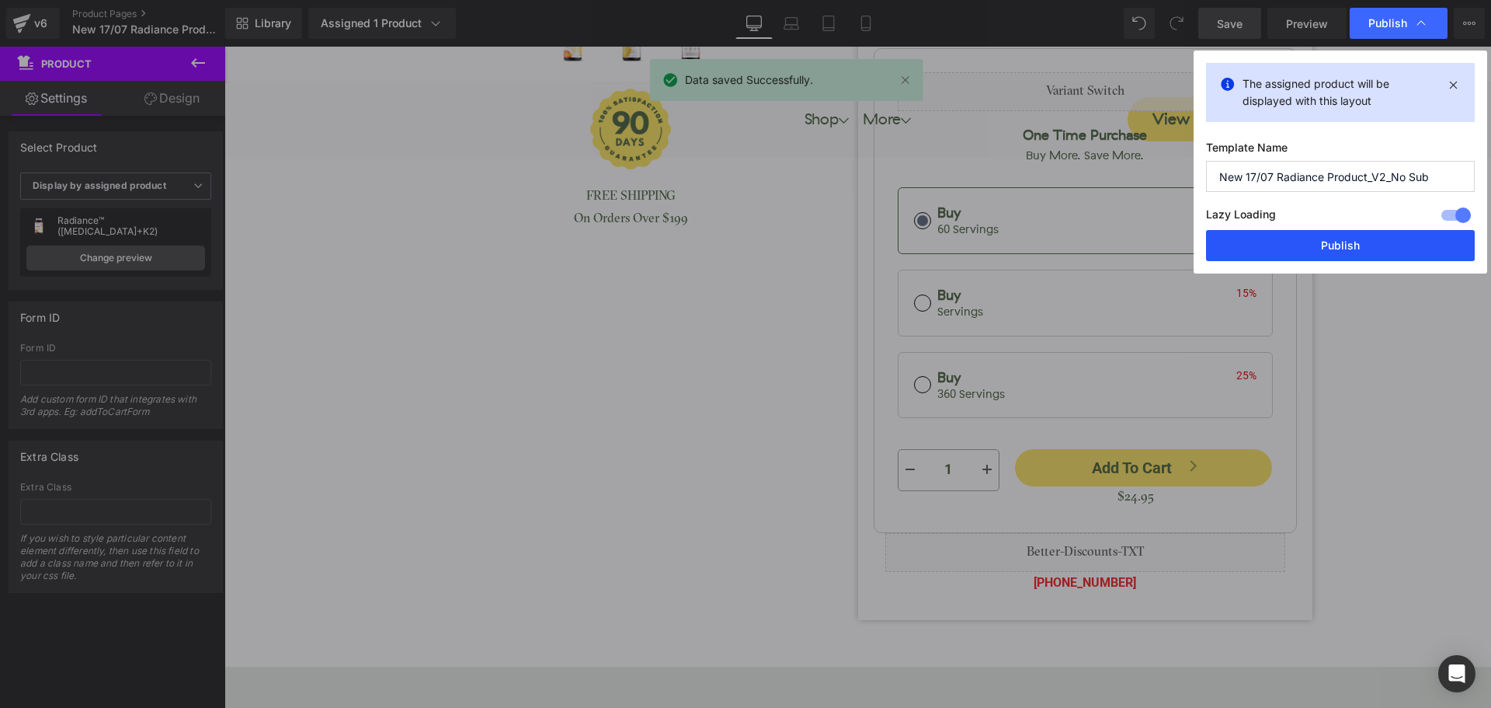
click at [1316, 252] on button "Publish" at bounding box center [1340, 245] width 269 height 31
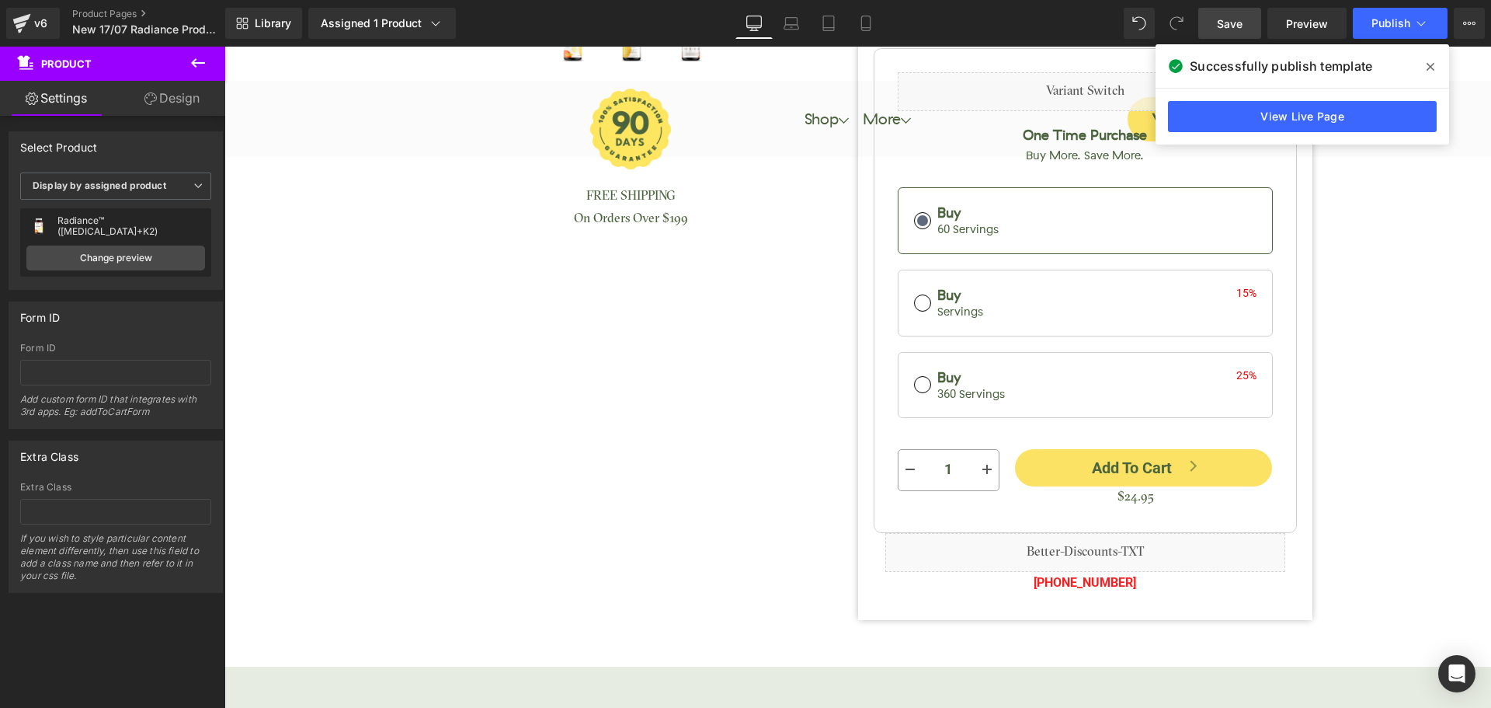
drag, startPoint x: 1432, startPoint y: 69, endPoint x: 1200, endPoint y: 20, distance: 237.4
click at [1432, 69] on icon at bounding box center [1431, 67] width 8 height 8
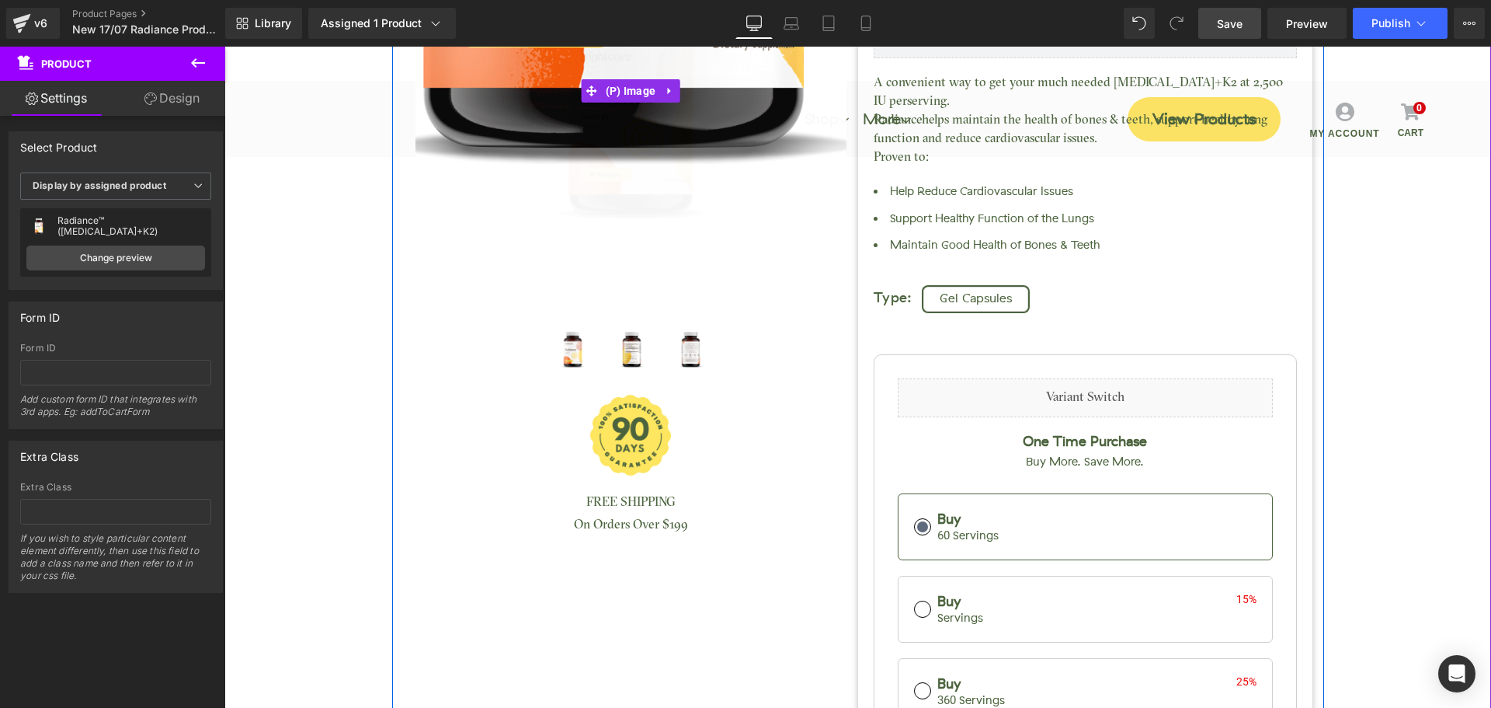
scroll to position [0, 0]
